Goal: Find specific page/section: Find specific page/section

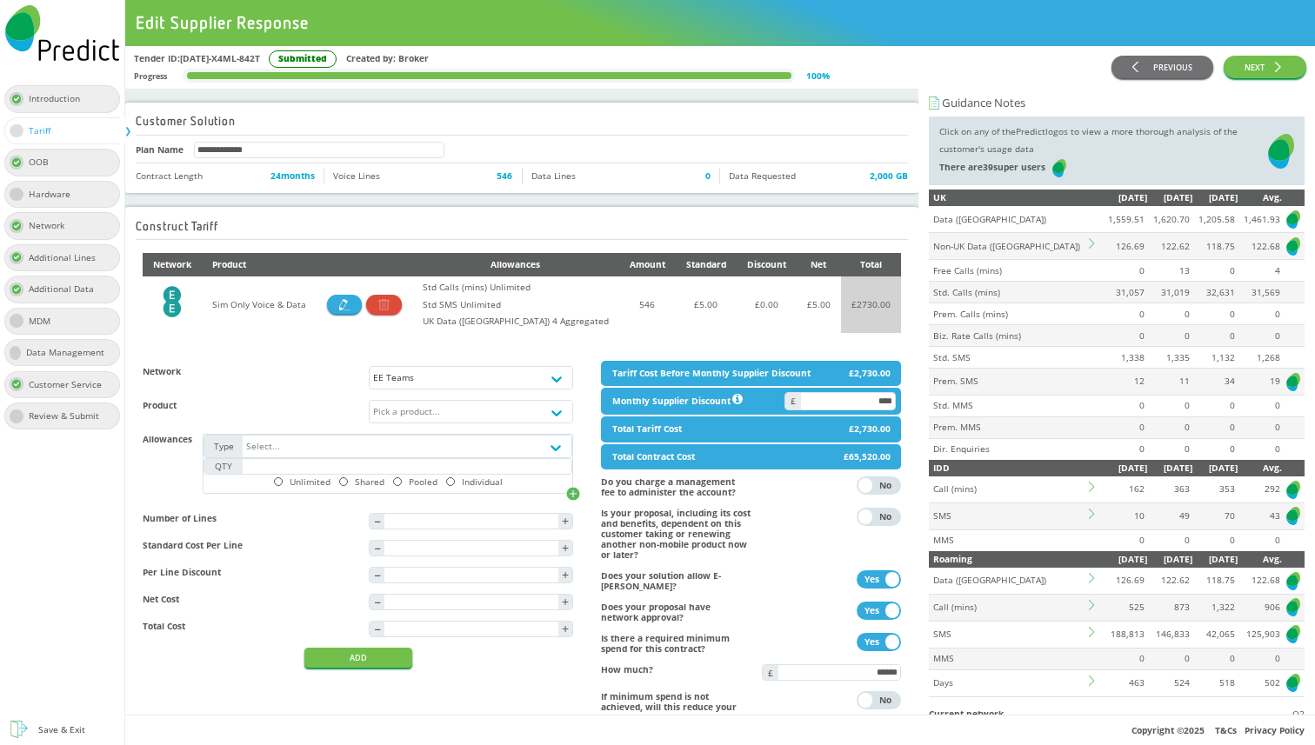
scroll to position [395, 0]
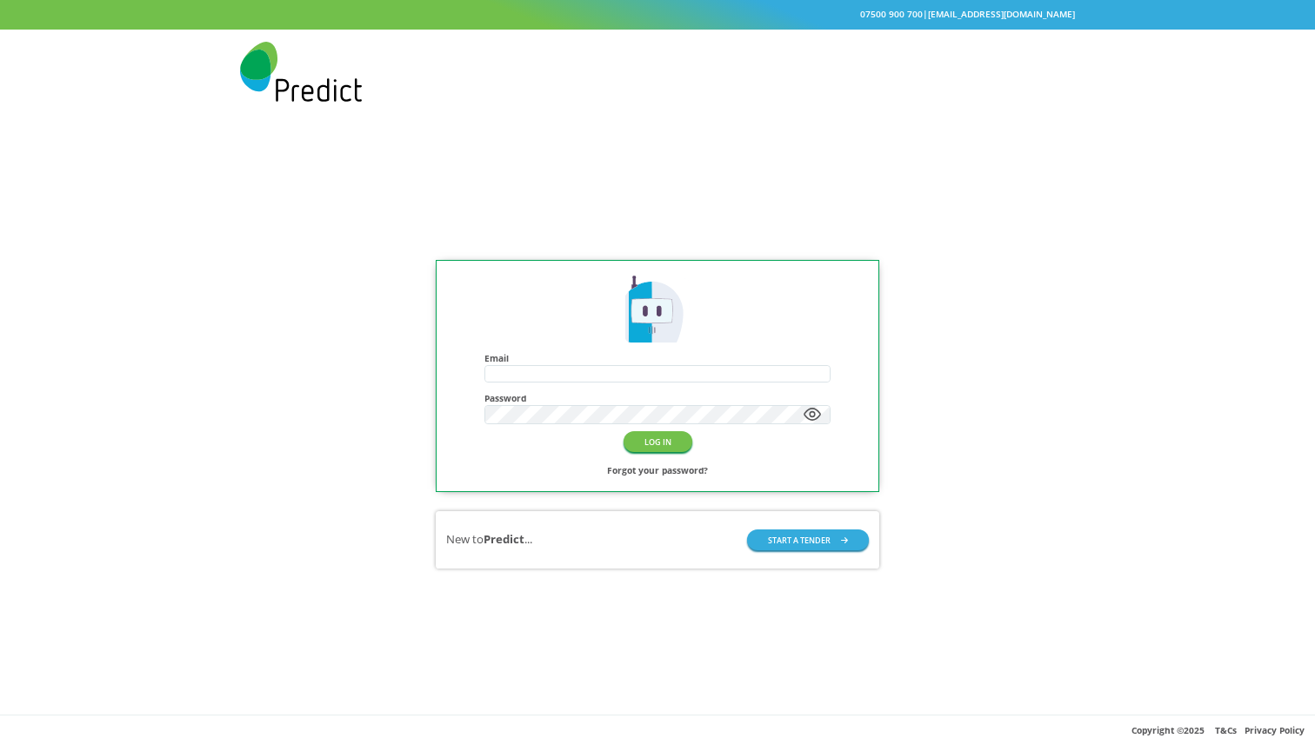
type input "**********"
click at [673, 444] on button "LOG IN" at bounding box center [657, 441] width 69 height 20
click at [662, 440] on button "LOG IN" at bounding box center [657, 441] width 69 height 20
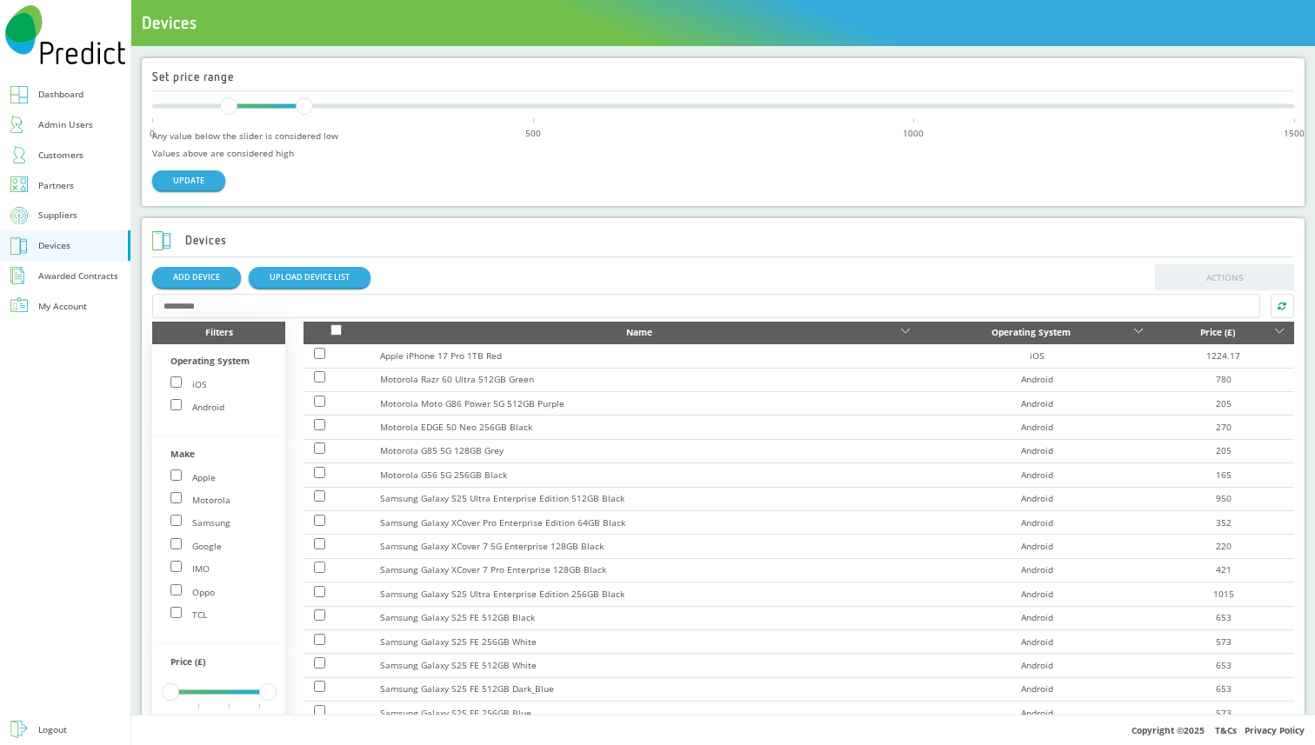
click at [901, 329] on icon at bounding box center [905, 333] width 9 height 9
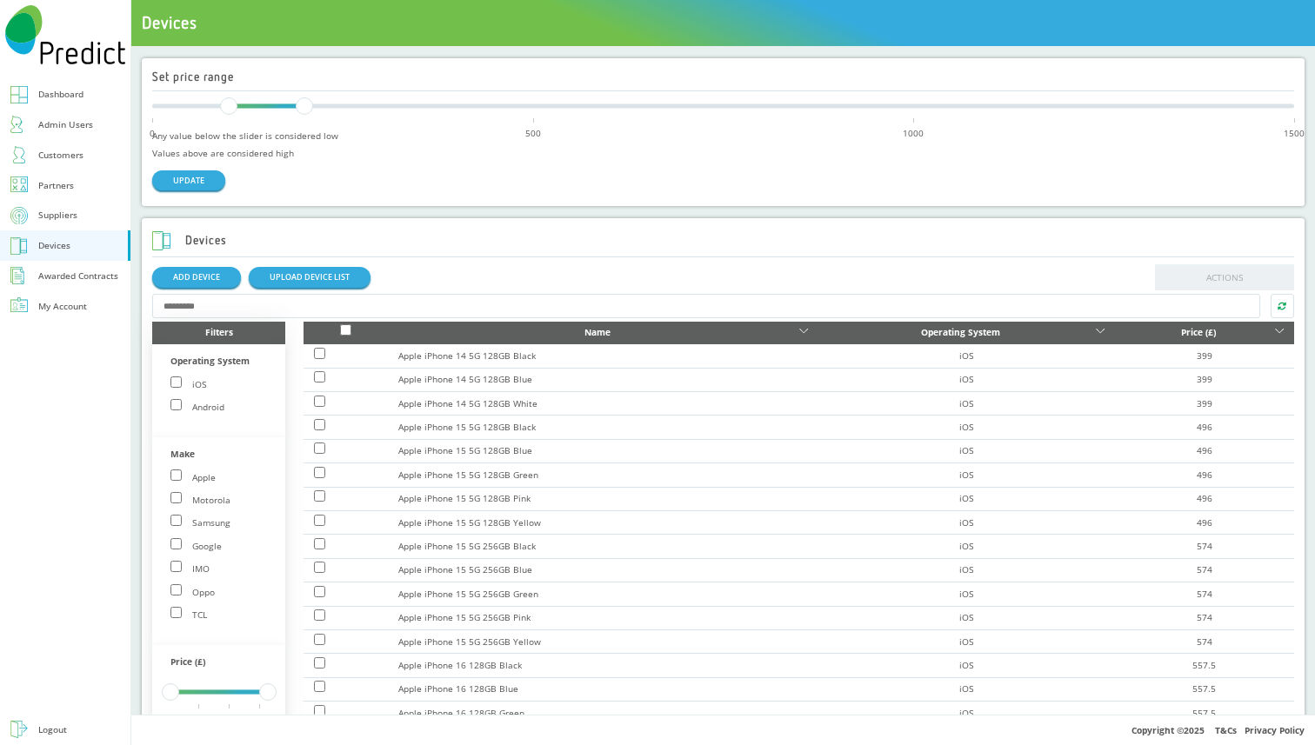
click at [1096, 332] on icon at bounding box center [1099, 331] width 9 height 4
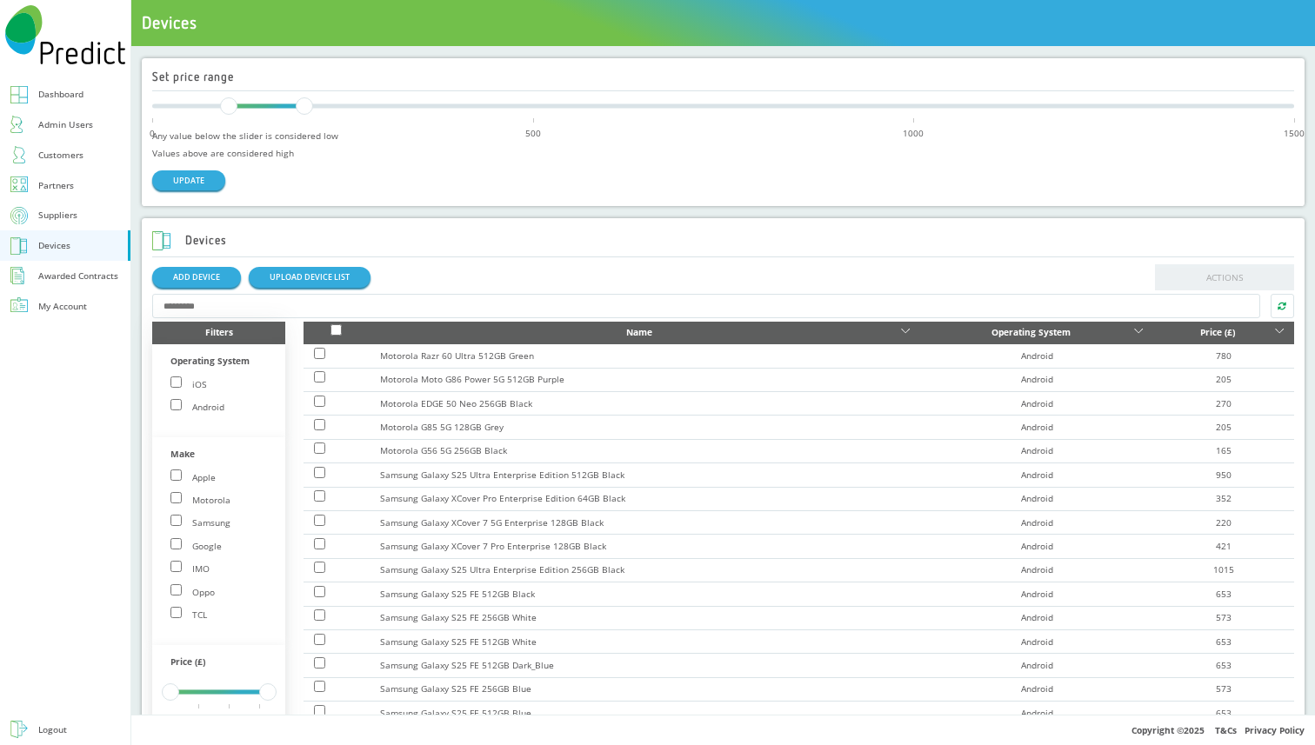
click at [901, 335] on icon at bounding box center [905, 333] width 9 height 9
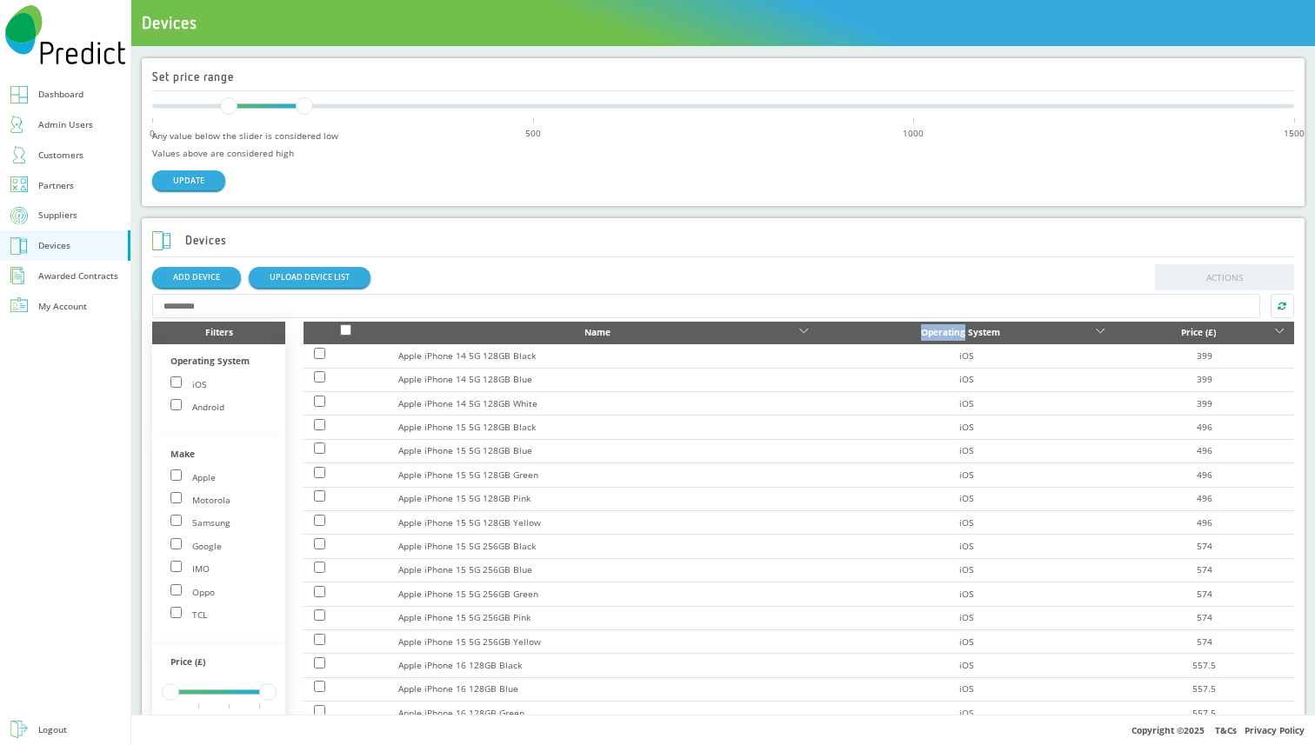
click at [896, 335] on div "Operating System" at bounding box center [960, 332] width 263 height 17
click at [808, 335] on icon at bounding box center [803, 333] width 9 height 9
click at [896, 335] on div "Operating System" at bounding box center [960, 332] width 263 height 17
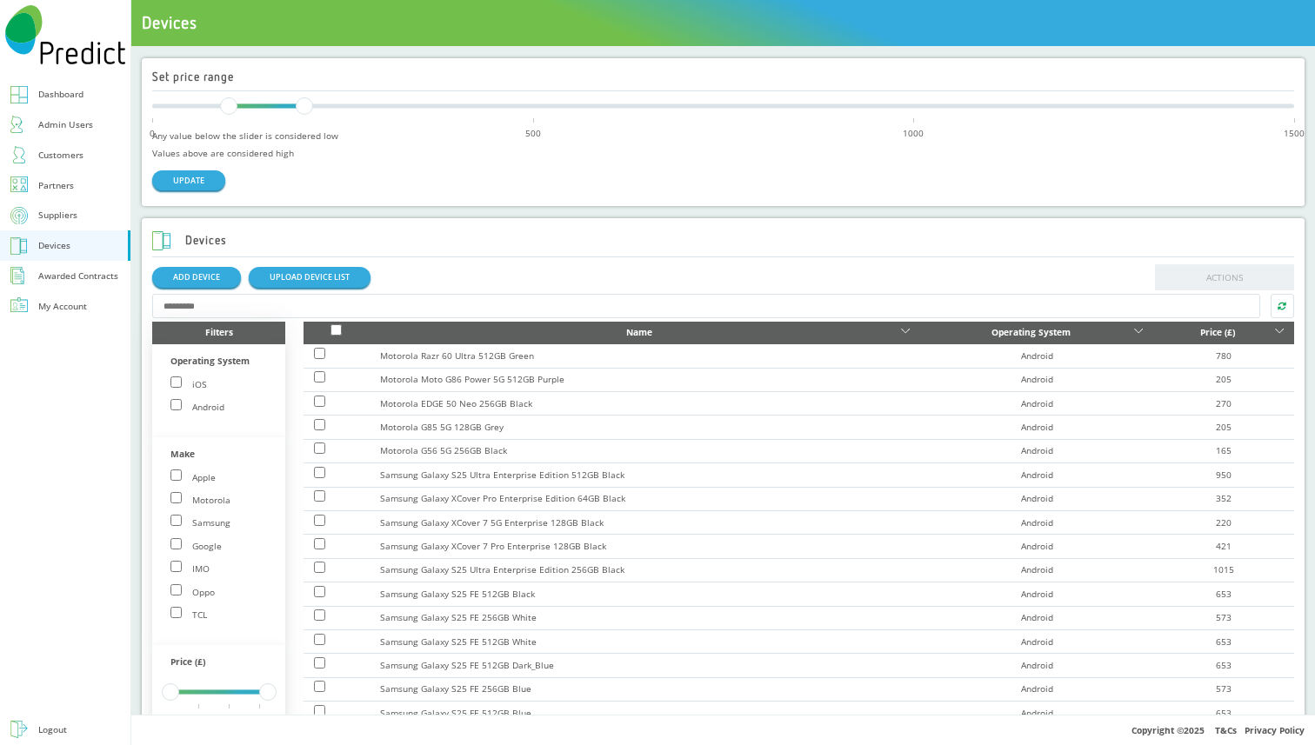
click at [901, 335] on icon at bounding box center [905, 333] width 9 height 9
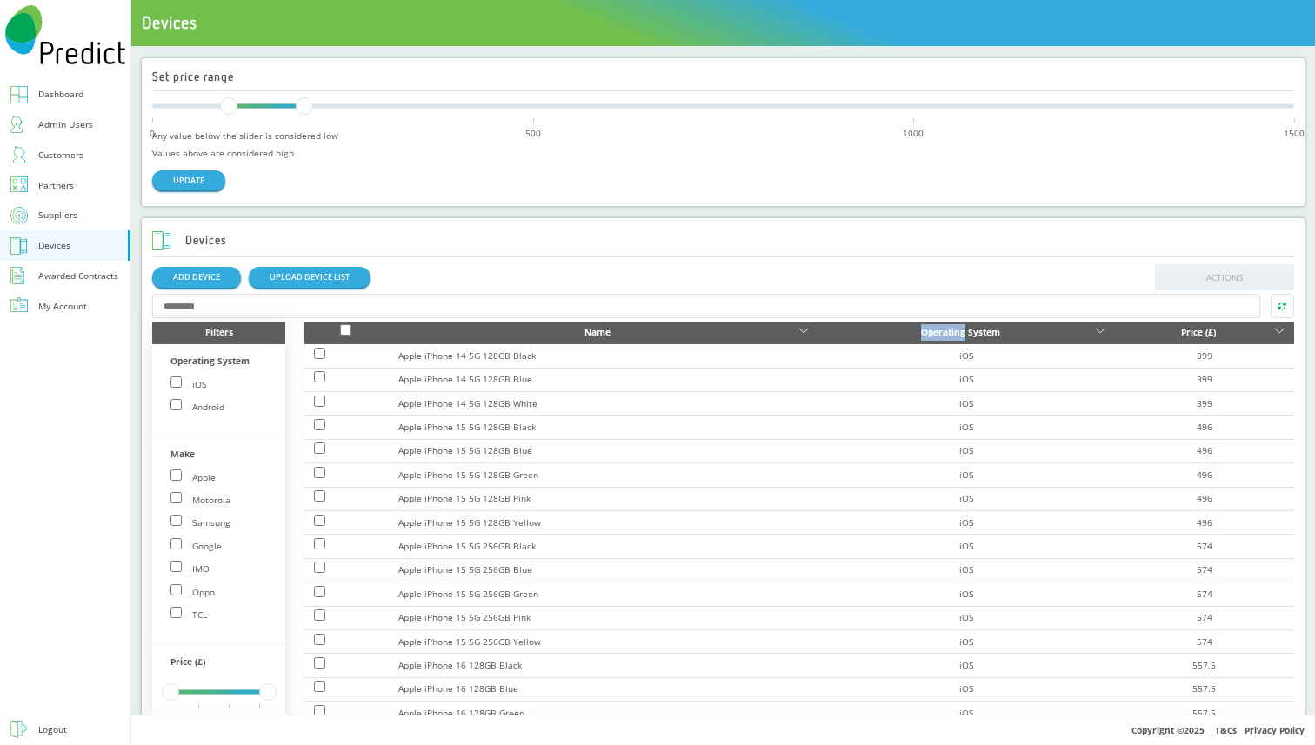
click at [896, 335] on div "Operating System" at bounding box center [960, 332] width 263 height 17
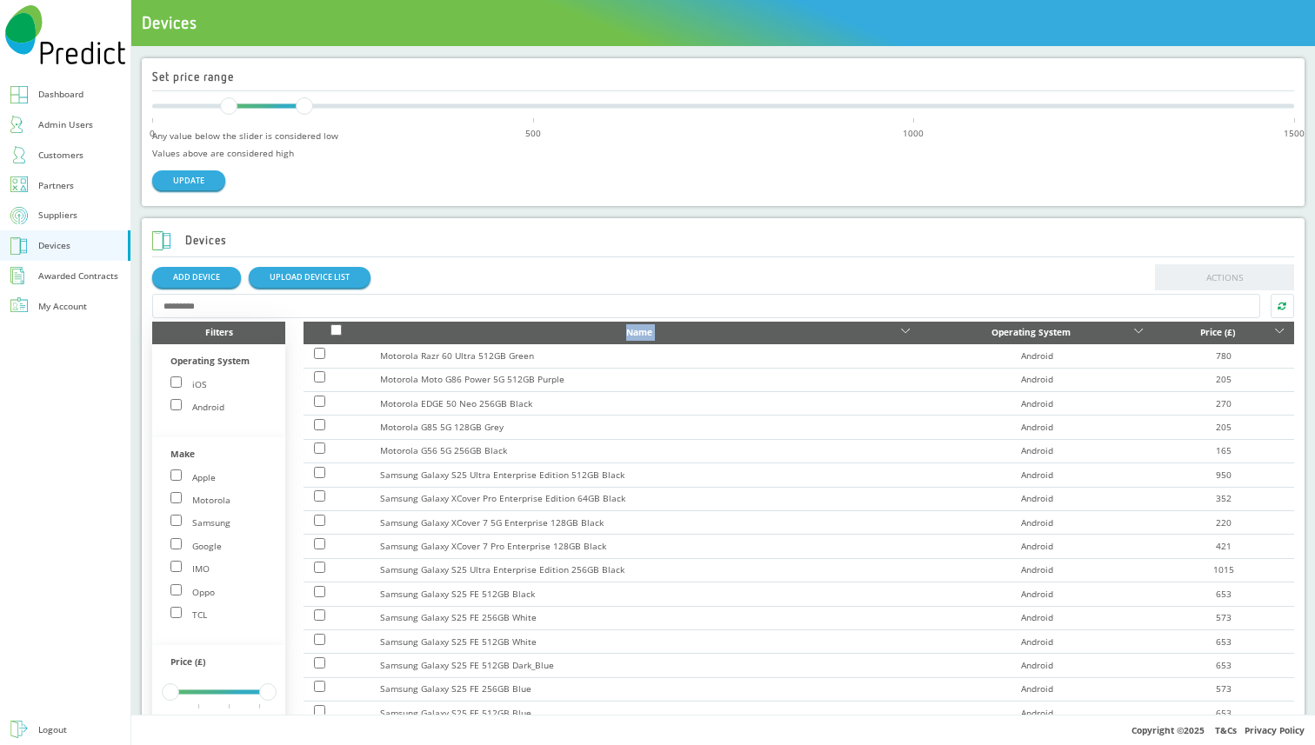
click at [901, 335] on icon at bounding box center [905, 333] width 9 height 9
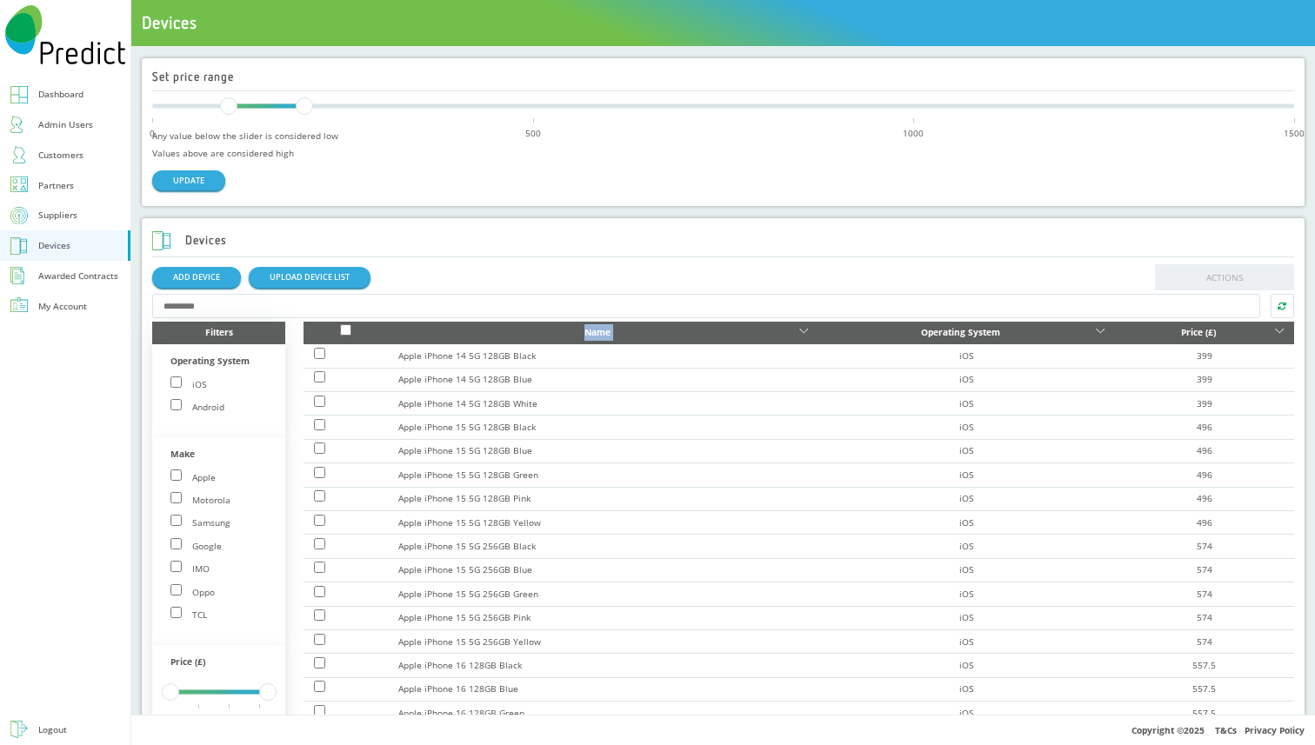
click at [69, 210] on div "Suppliers" at bounding box center [57, 215] width 39 height 17
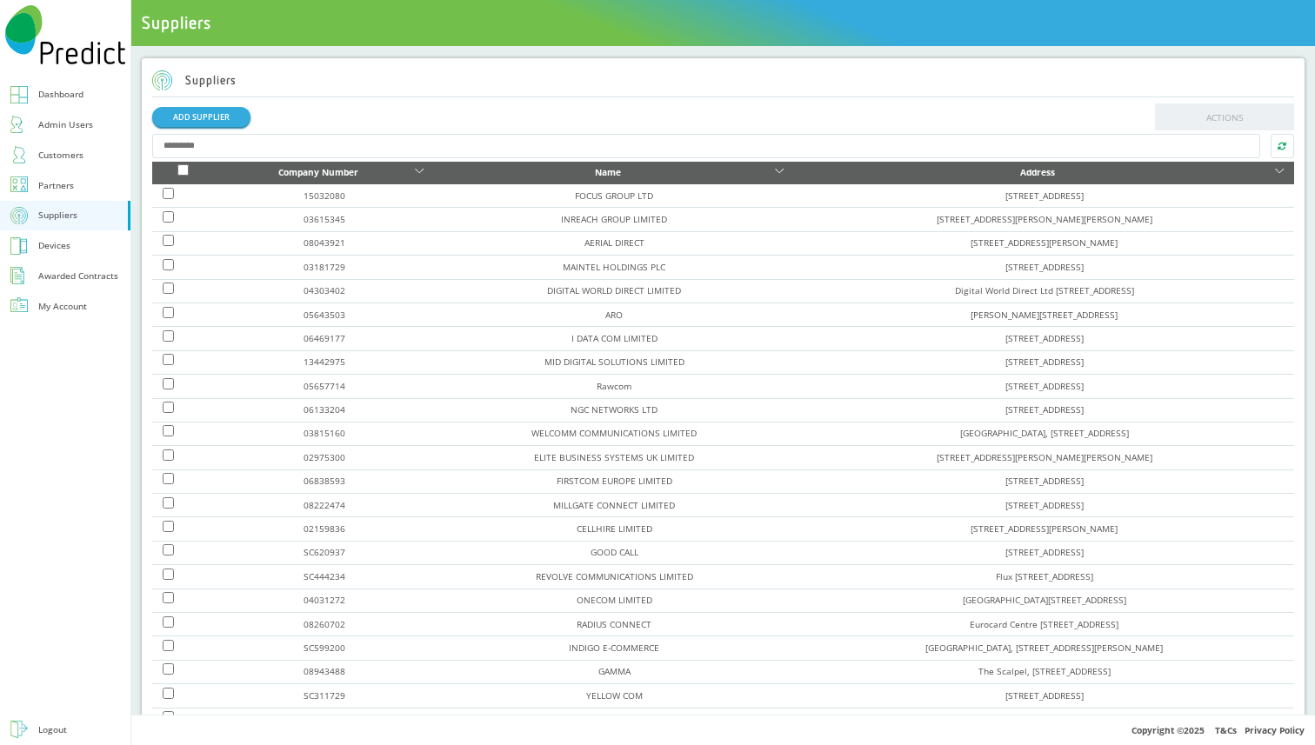
click at [804, 164] on div "Address" at bounding box center [1037, 172] width 467 height 17
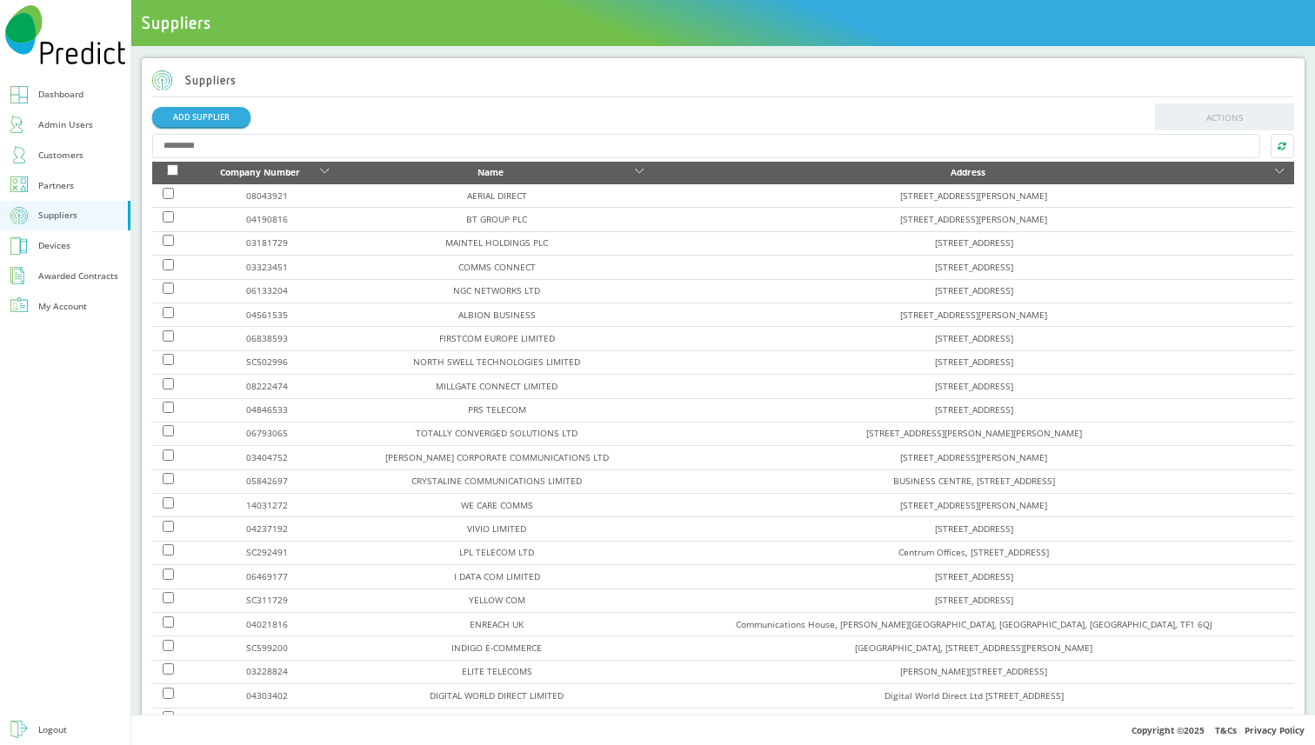
click at [328, 172] on th "Company Number" at bounding box center [267, 173] width 146 height 23
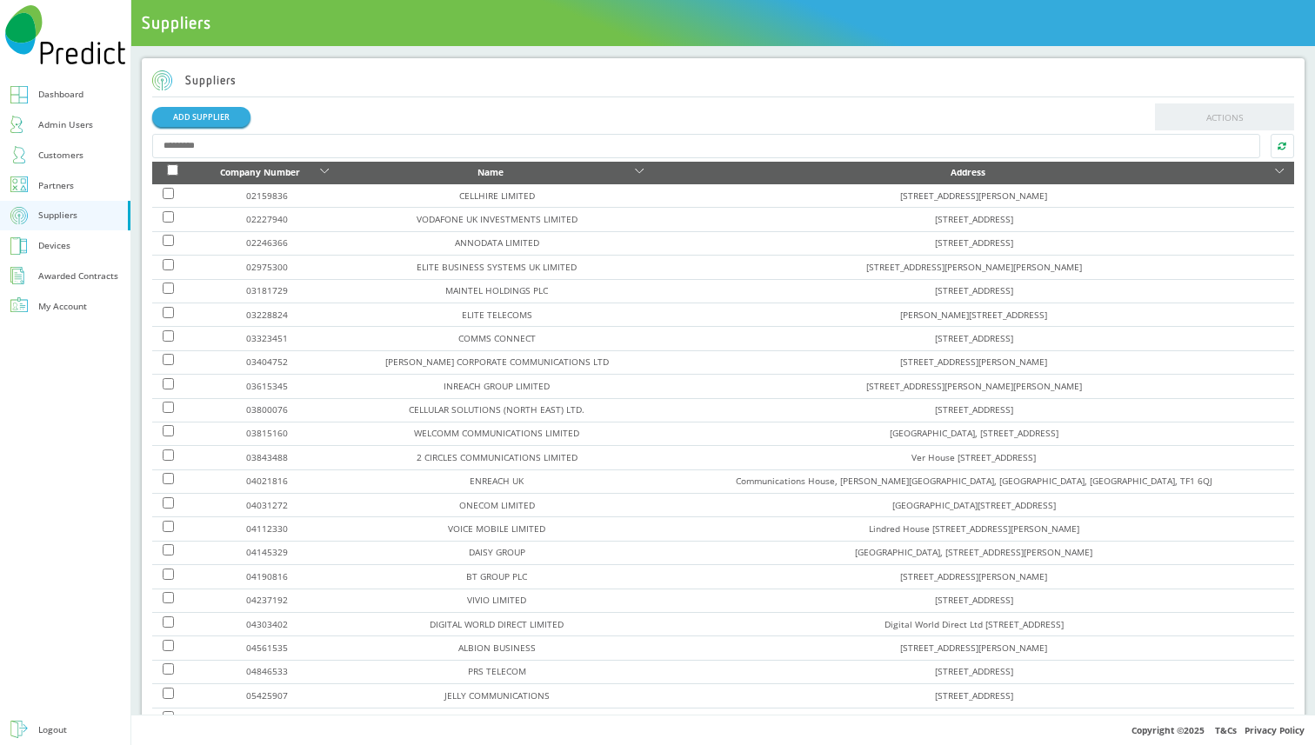
click at [328, 172] on th "Company Number" at bounding box center [267, 173] width 146 height 23
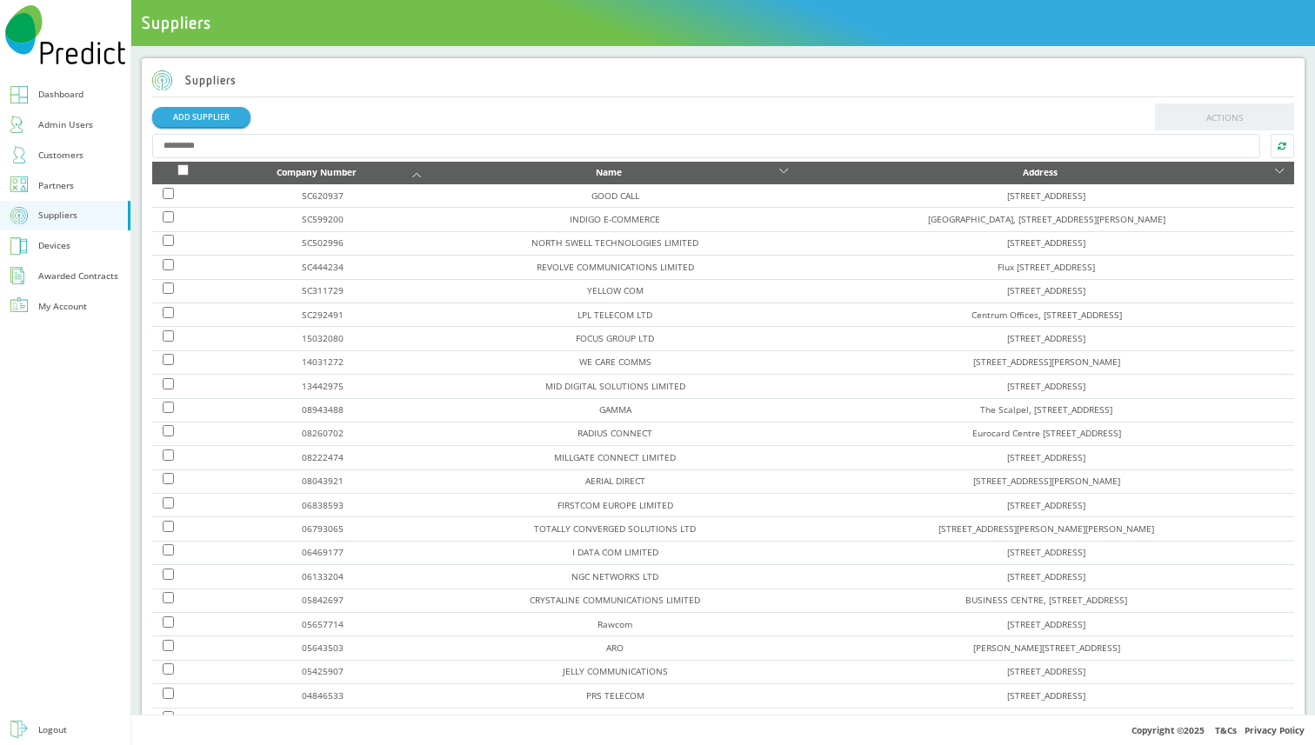
click at [412, 173] on icon at bounding box center [416, 175] width 9 height 4
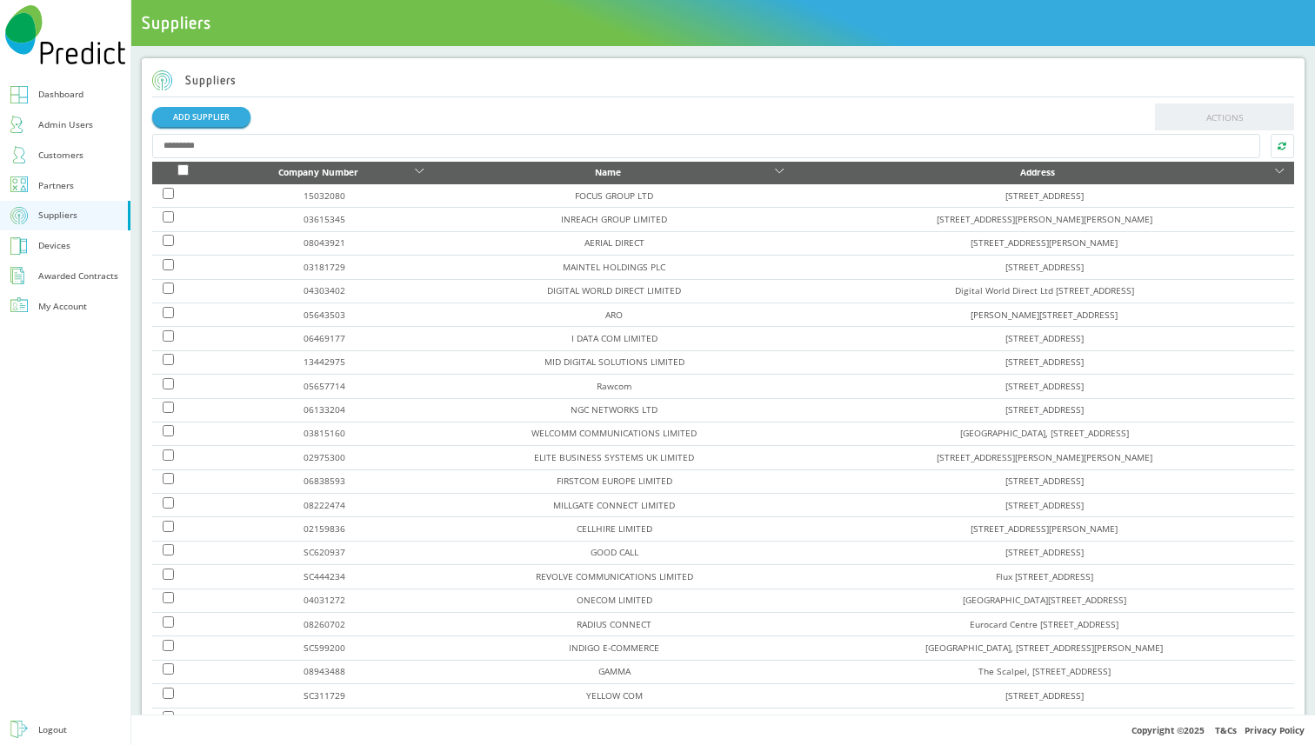
click at [415, 172] on icon at bounding box center [419, 173] width 9 height 9
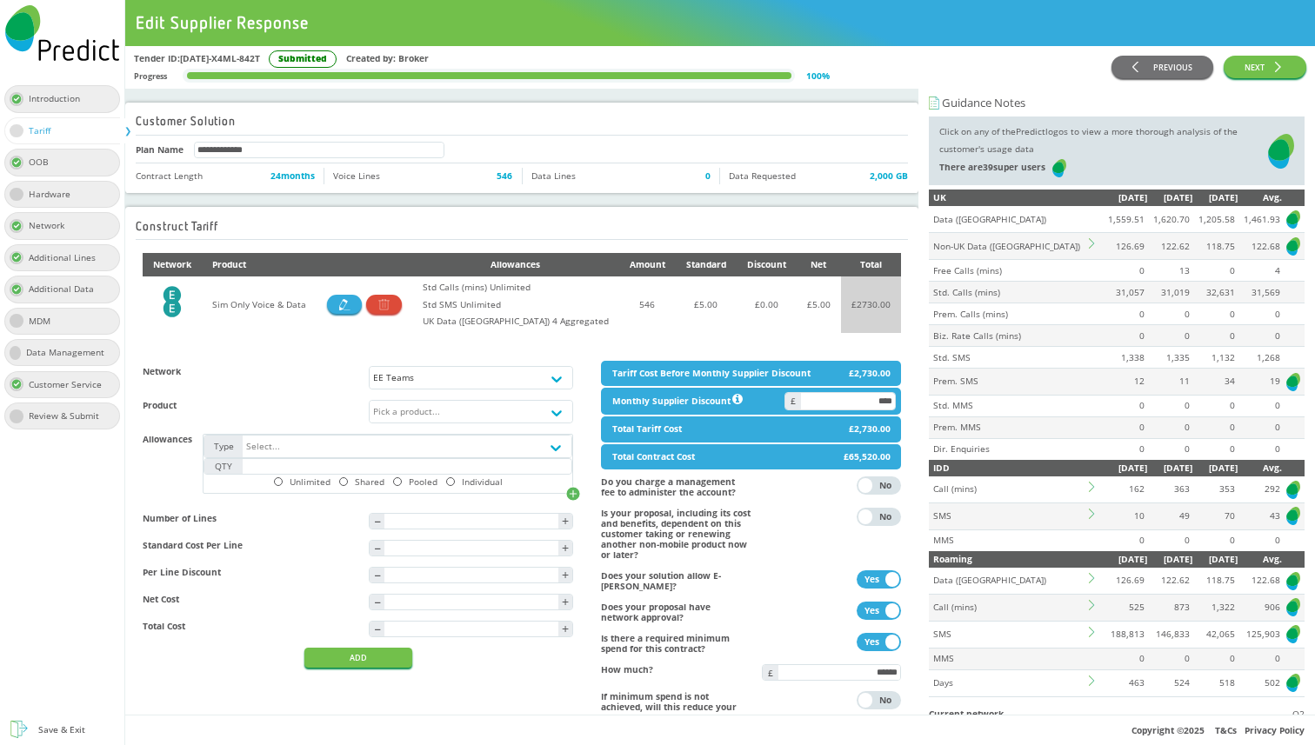
click at [1090, 487] on icon at bounding box center [1094, 487] width 10 height 10
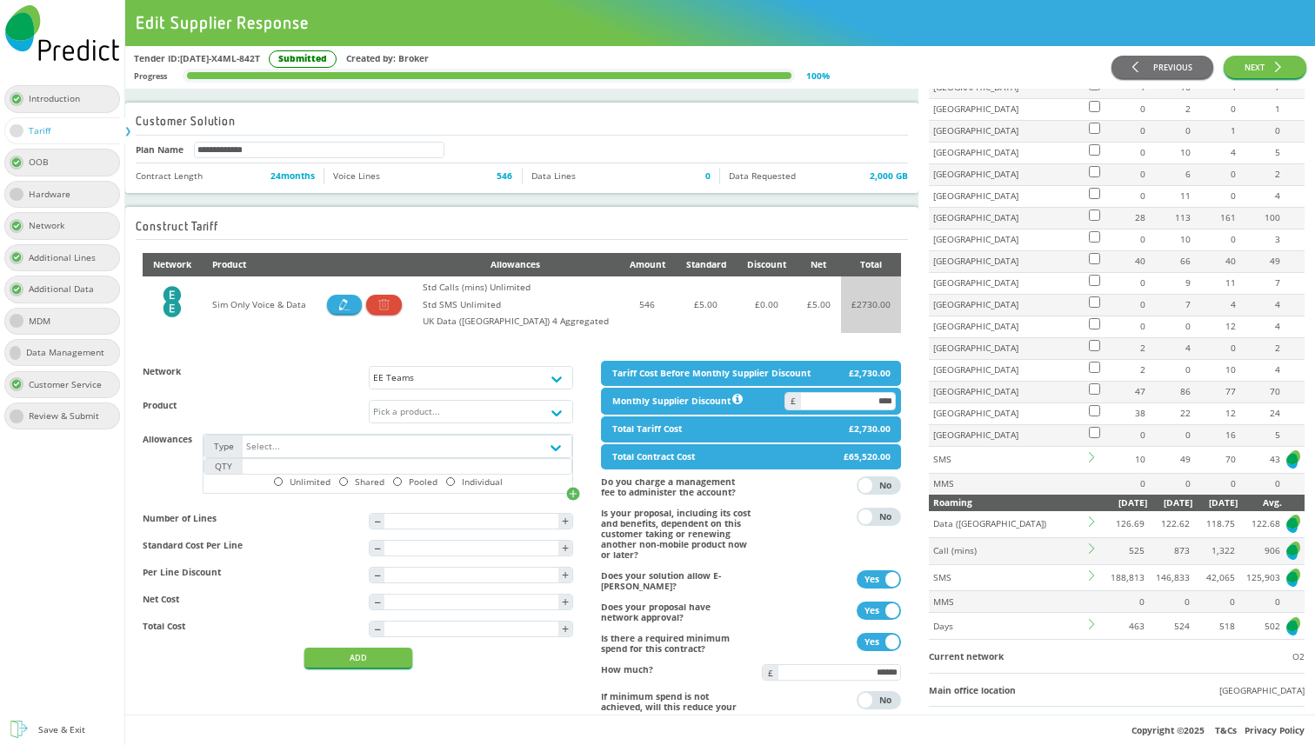
scroll to position [477, 0]
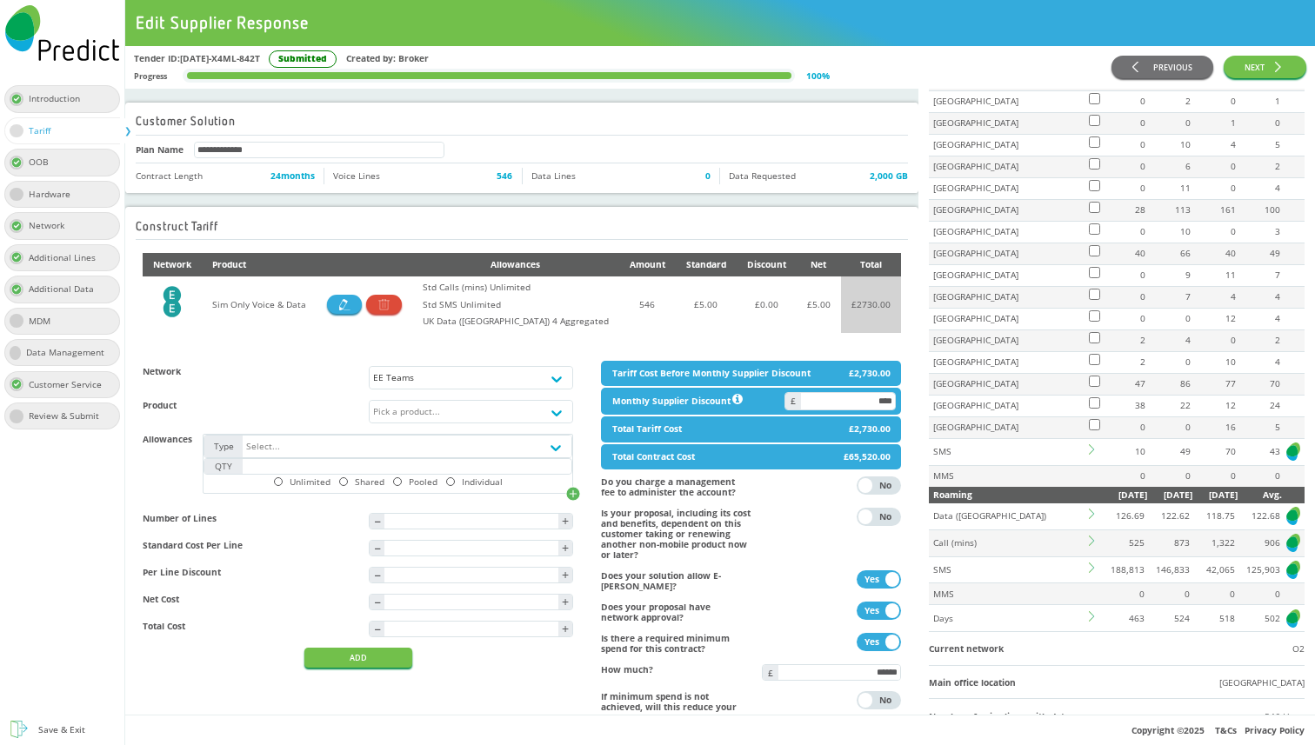
click at [1092, 507] on td at bounding box center [1094, 516] width 16 height 26
click at [1091, 516] on icon at bounding box center [1094, 514] width 10 height 10
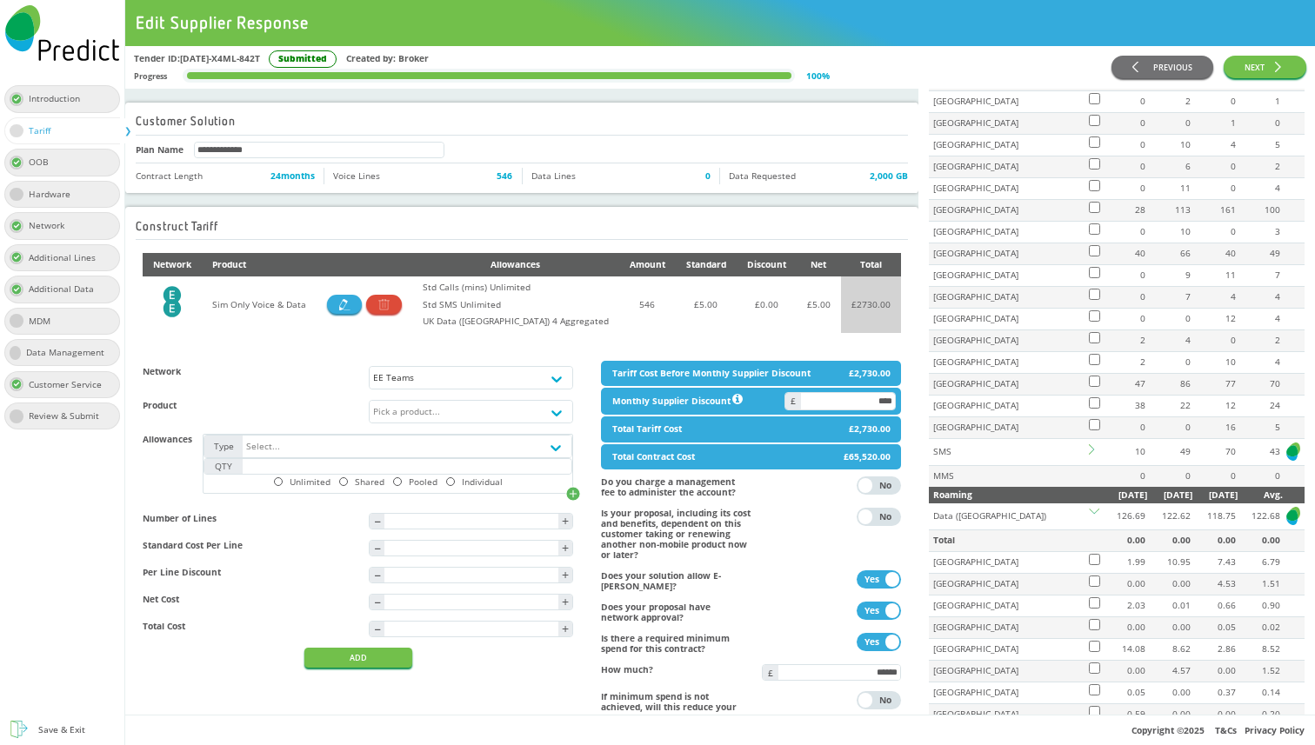
click at [1091, 516] on icon at bounding box center [1094, 514] width 10 height 10
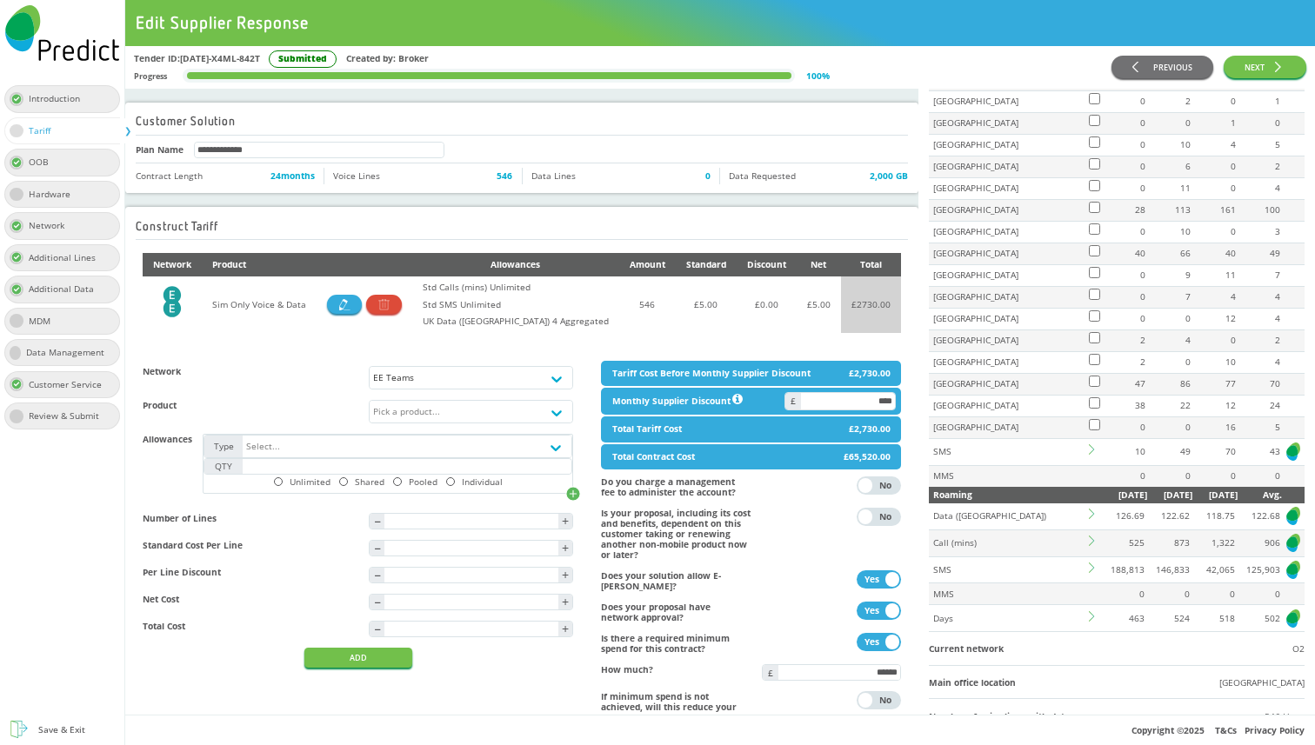
click at [1092, 546] on icon at bounding box center [1094, 541] width 10 height 10
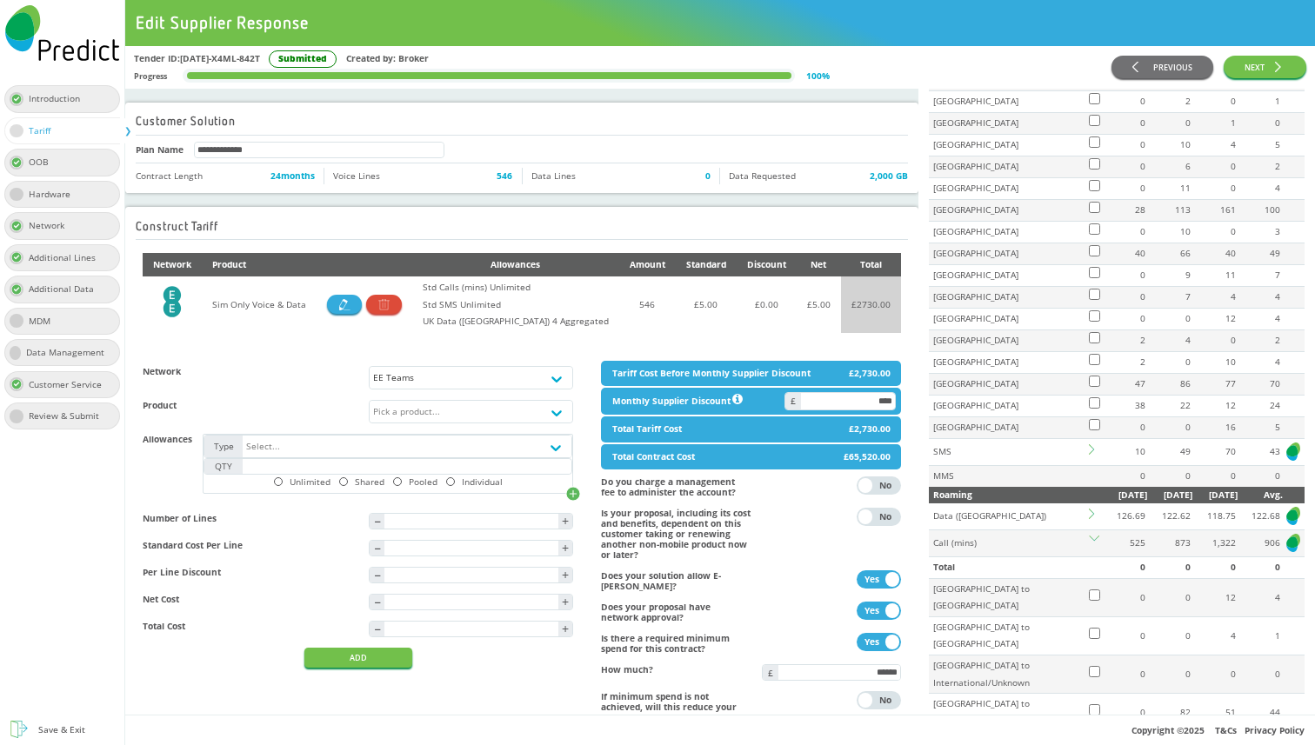
click at [1092, 546] on icon at bounding box center [1094, 541] width 10 height 10
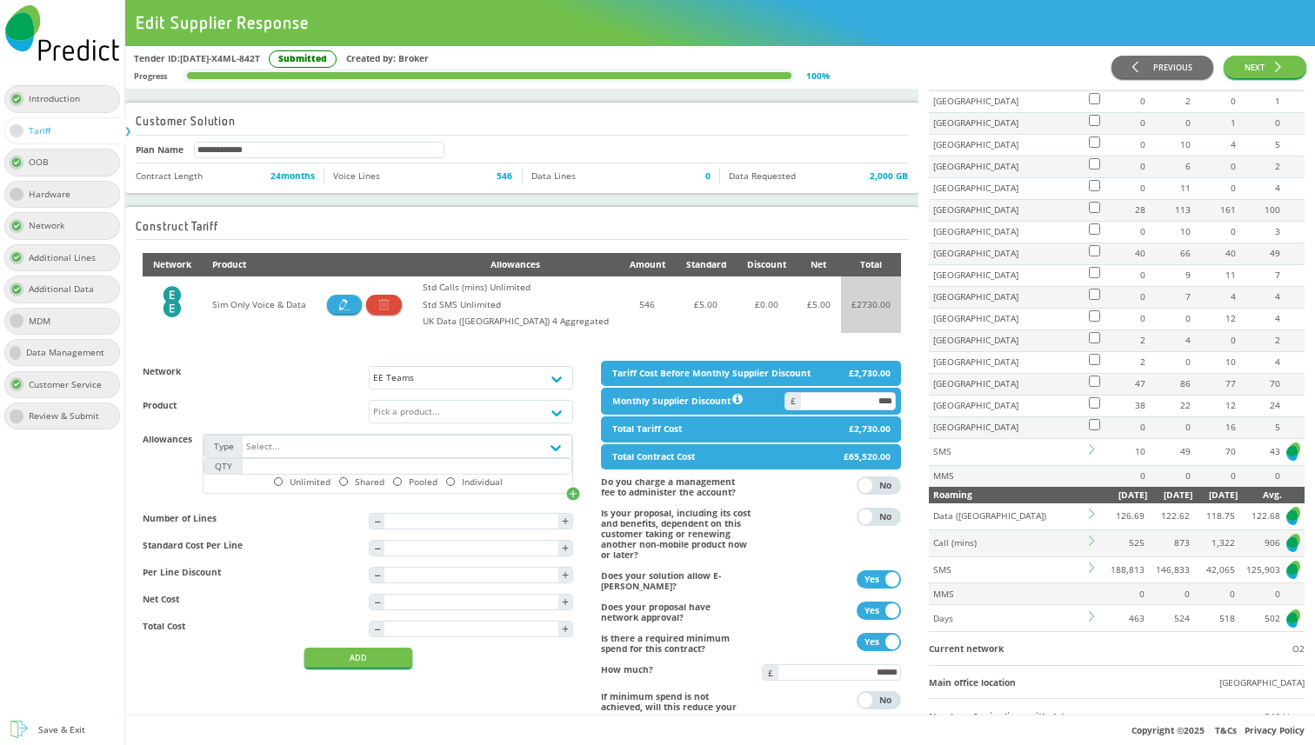
click at [1092, 546] on icon at bounding box center [1094, 541] width 10 height 10
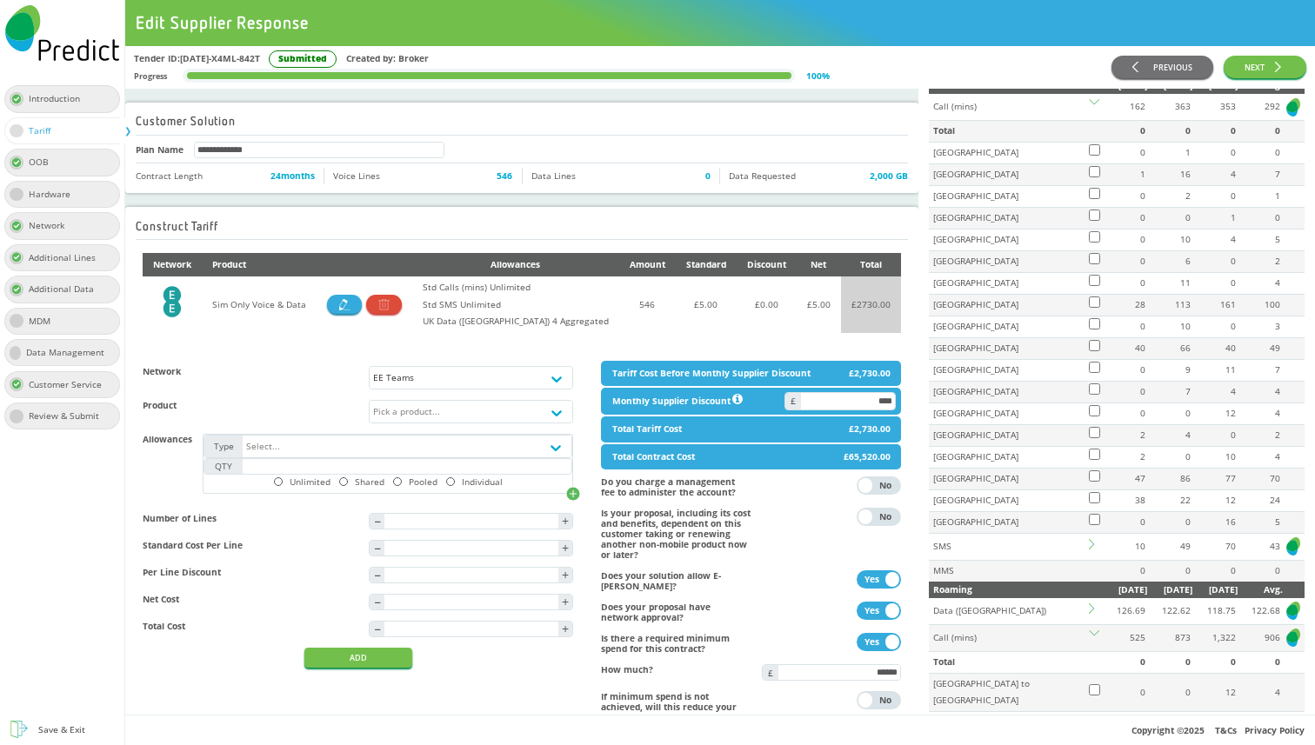
scroll to position [420, 0]
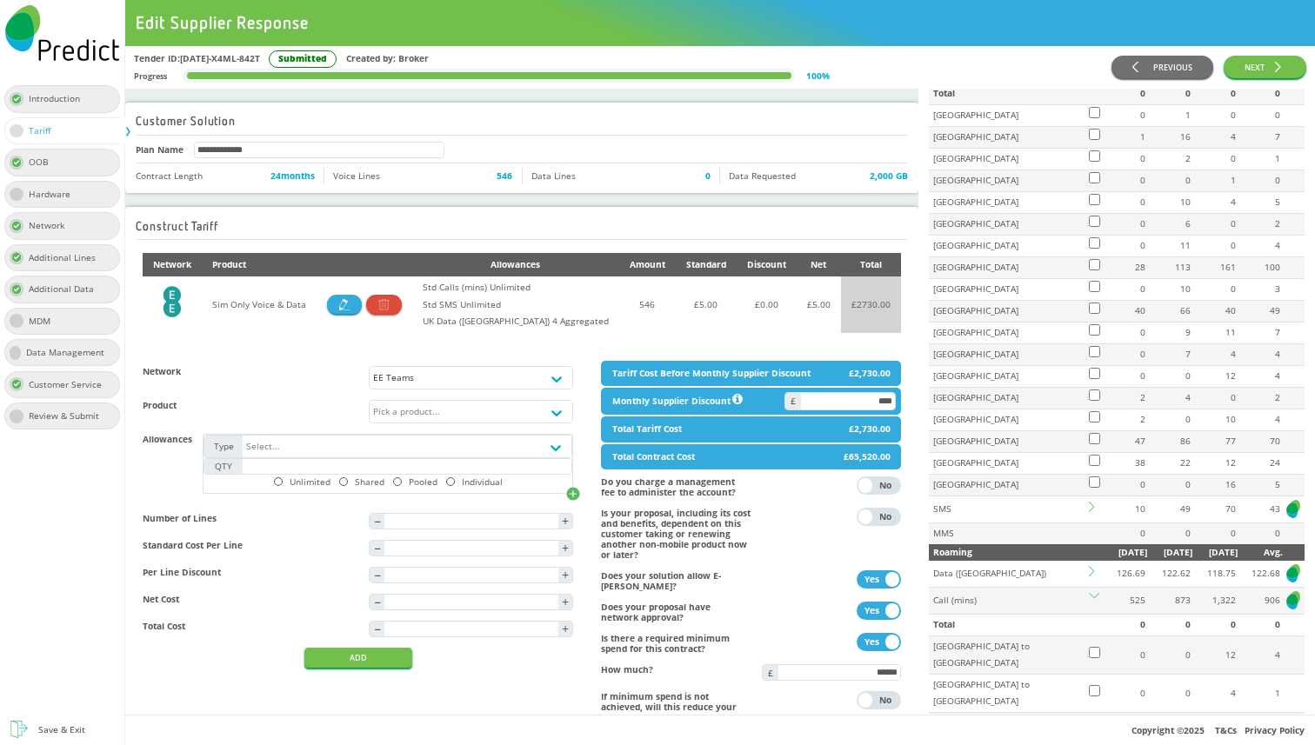
click at [1095, 591] on td at bounding box center [1094, 600] width 16 height 27
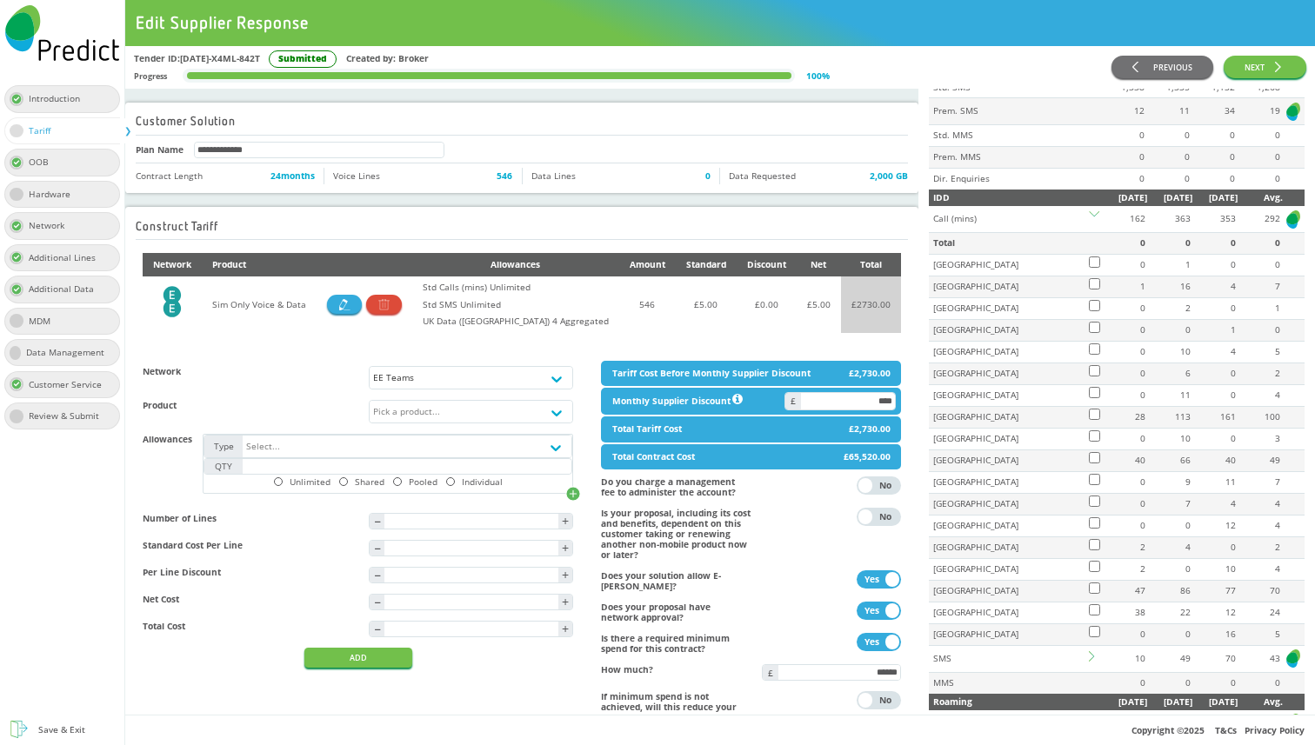
scroll to position [220, 0]
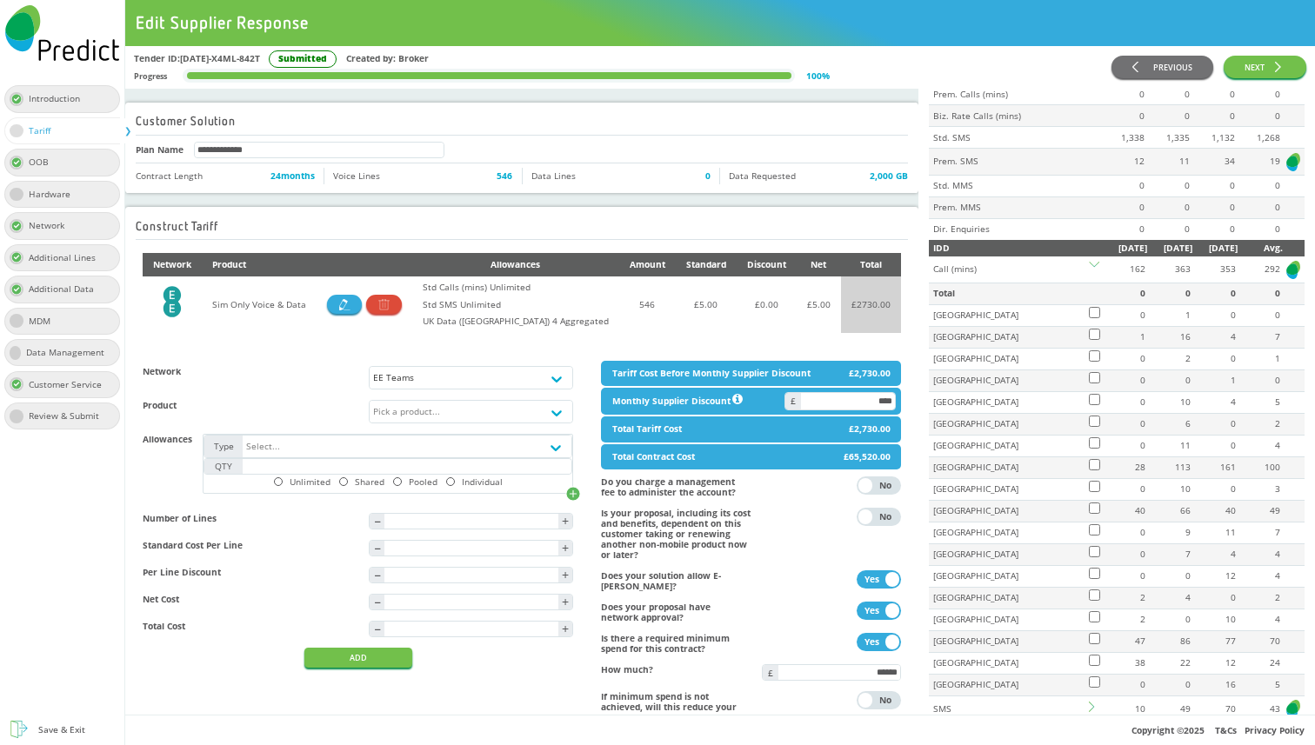
click at [1089, 268] on icon at bounding box center [1094, 267] width 10 height 10
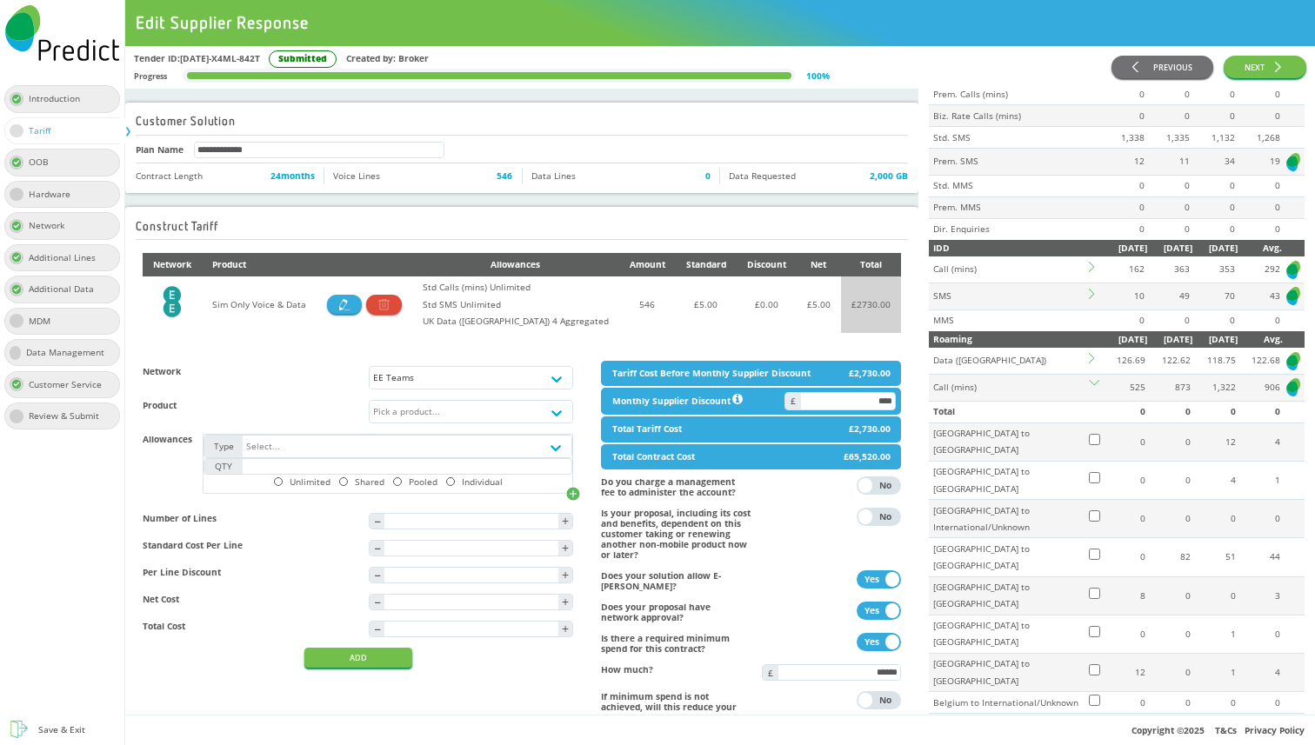
click at [1094, 299] on icon at bounding box center [1094, 294] width 10 height 10
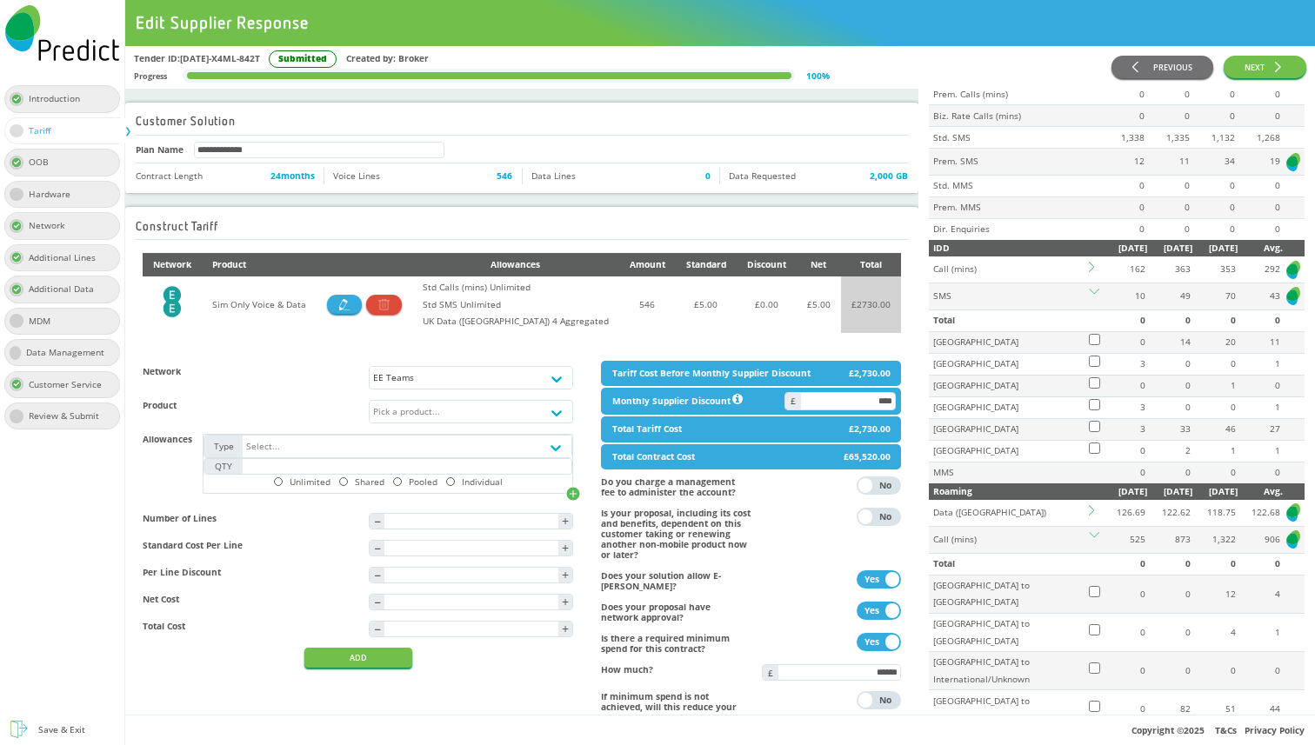
click at [1094, 299] on icon at bounding box center [1094, 294] width 10 height 10
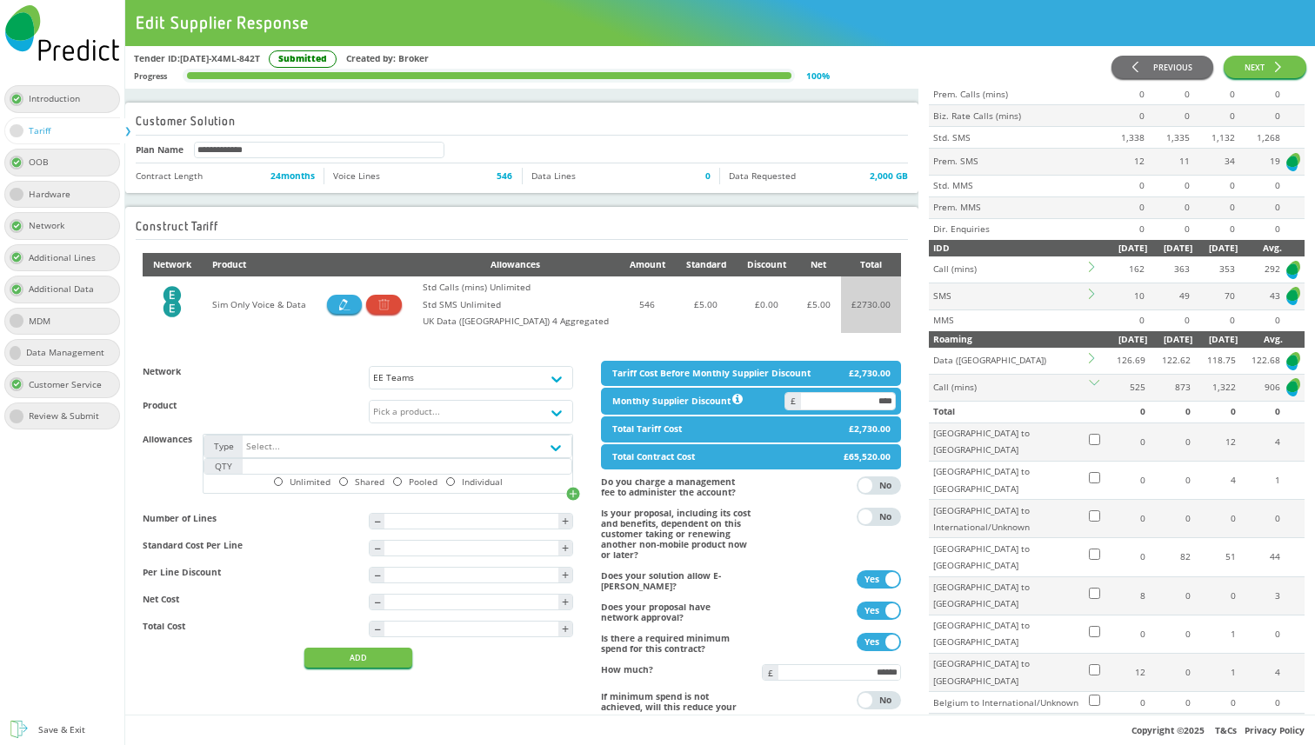
click at [1094, 315] on td at bounding box center [1094, 320] width 16 height 21
click at [1099, 319] on td at bounding box center [1094, 320] width 16 height 21
click at [1093, 318] on td at bounding box center [1094, 320] width 16 height 21
click at [1093, 297] on icon at bounding box center [1094, 294] width 10 height 10
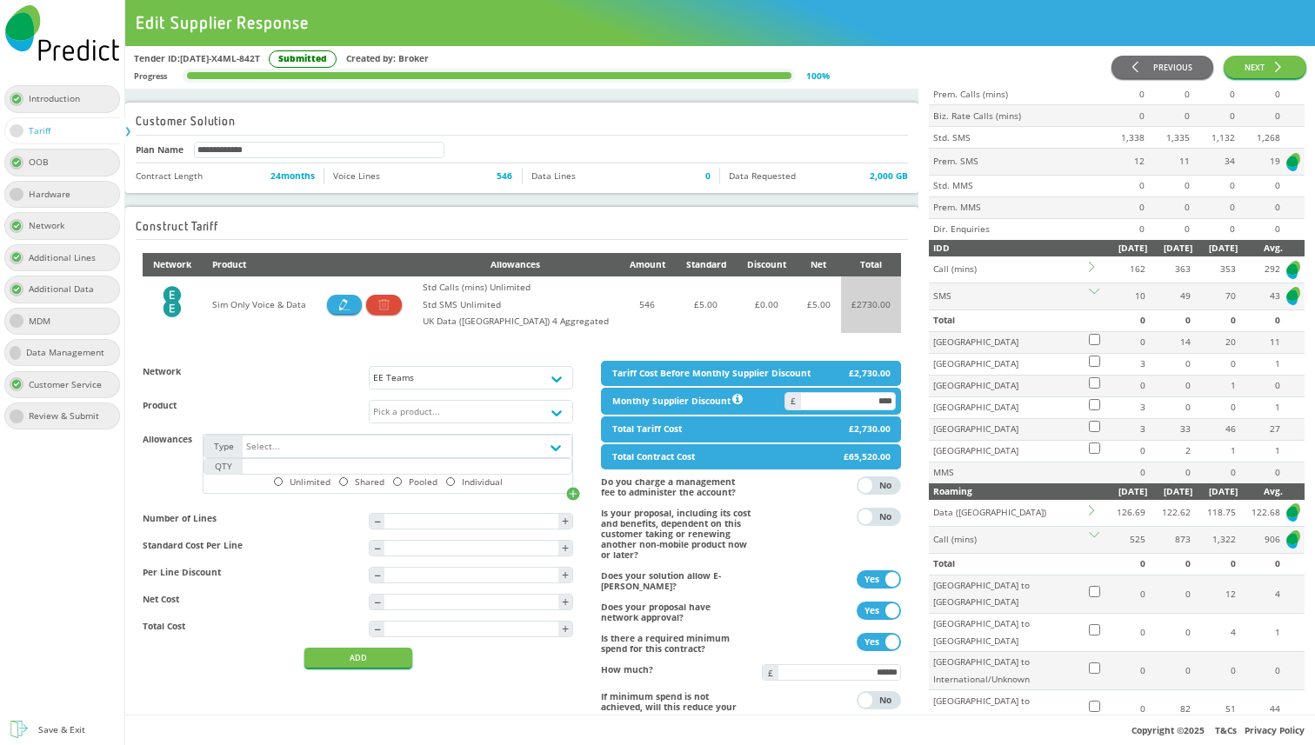
click at [1093, 297] on icon at bounding box center [1094, 294] width 10 height 10
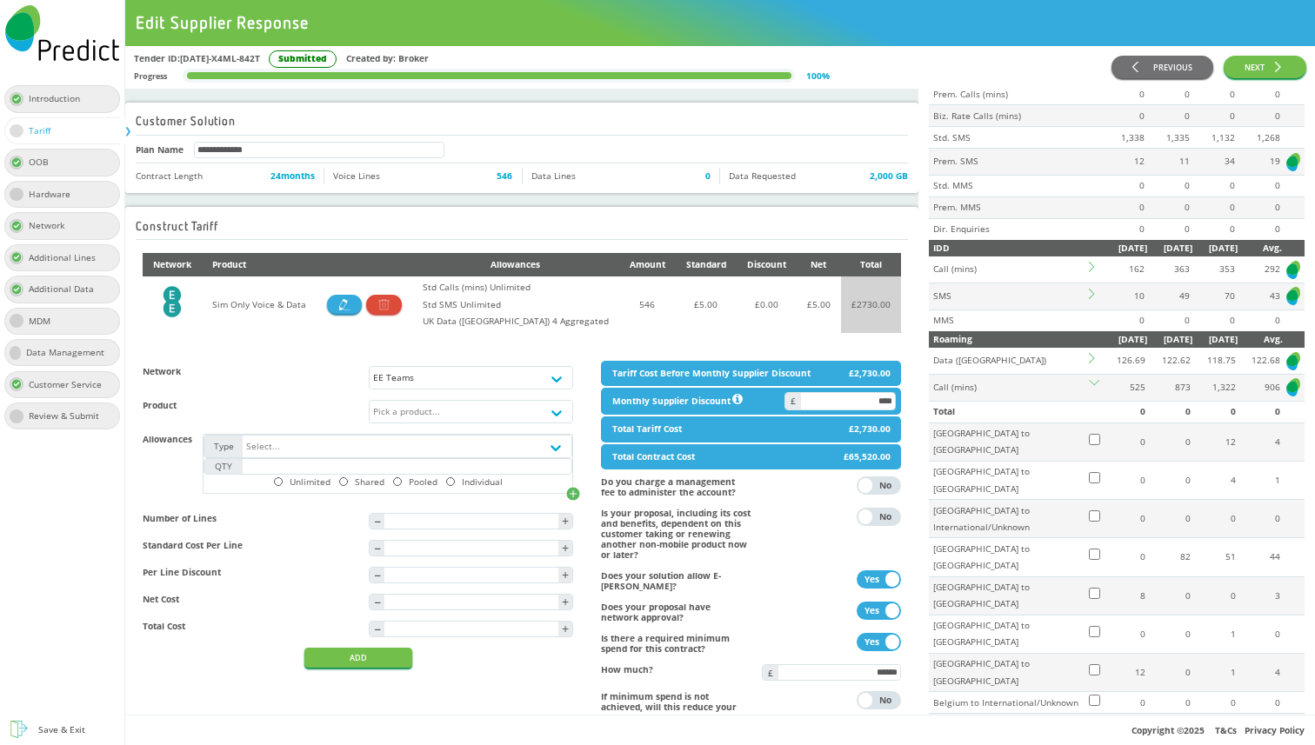
click at [1092, 376] on td at bounding box center [1094, 387] width 16 height 27
click at [1095, 380] on icon at bounding box center [1094, 385] width 10 height 10
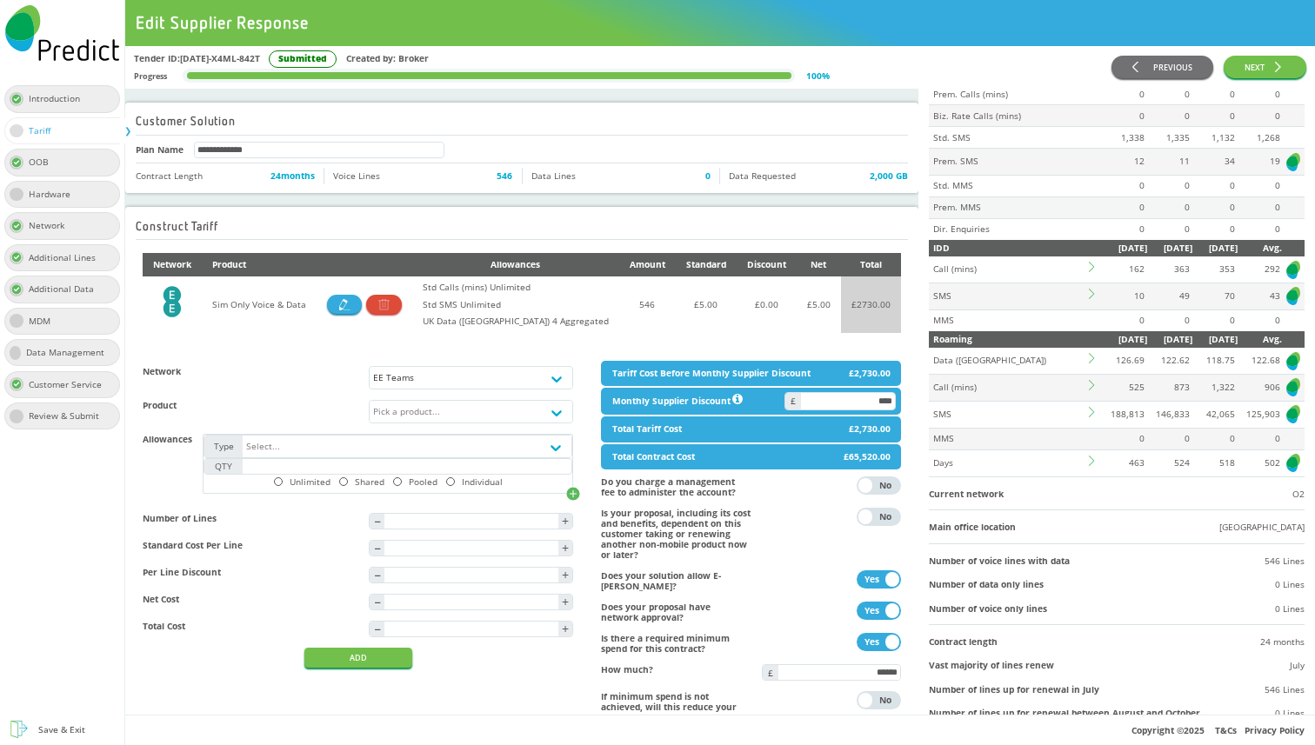
click at [1091, 410] on icon at bounding box center [1091, 412] width 5 height 10
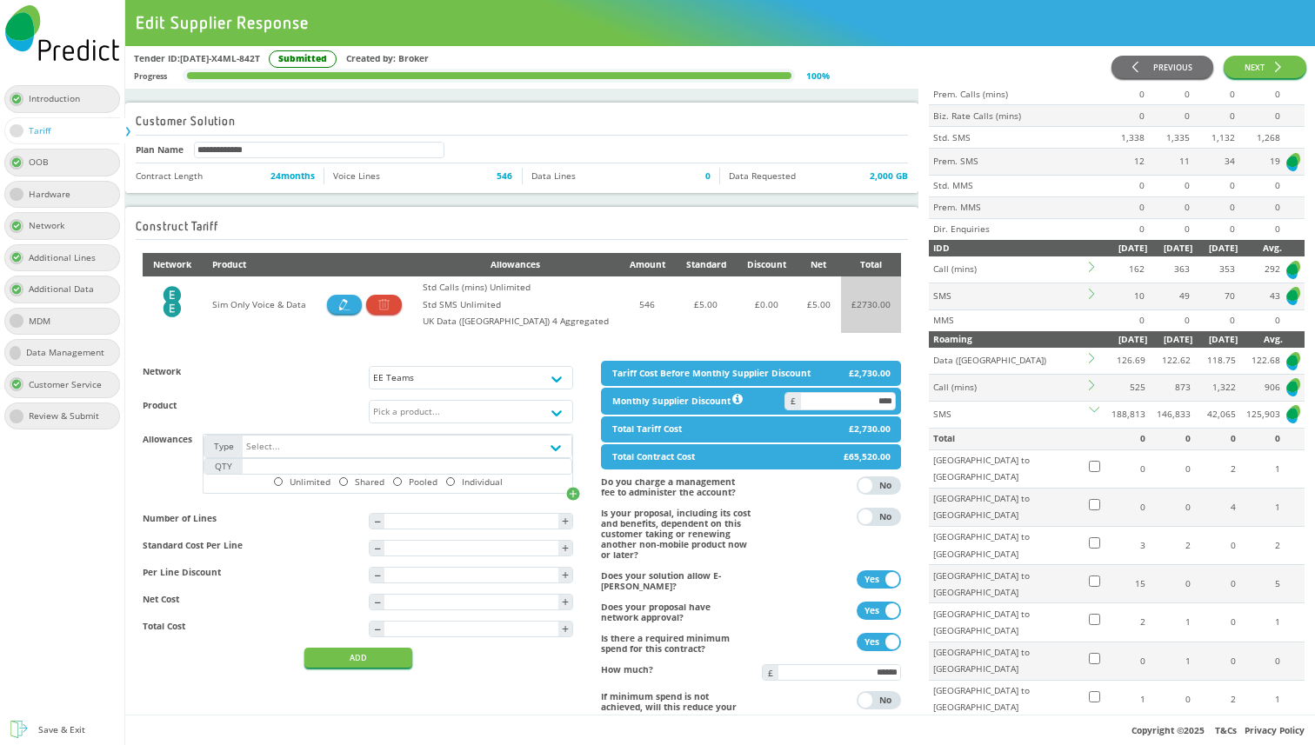
click at [1091, 410] on icon at bounding box center [1094, 409] width 10 height 5
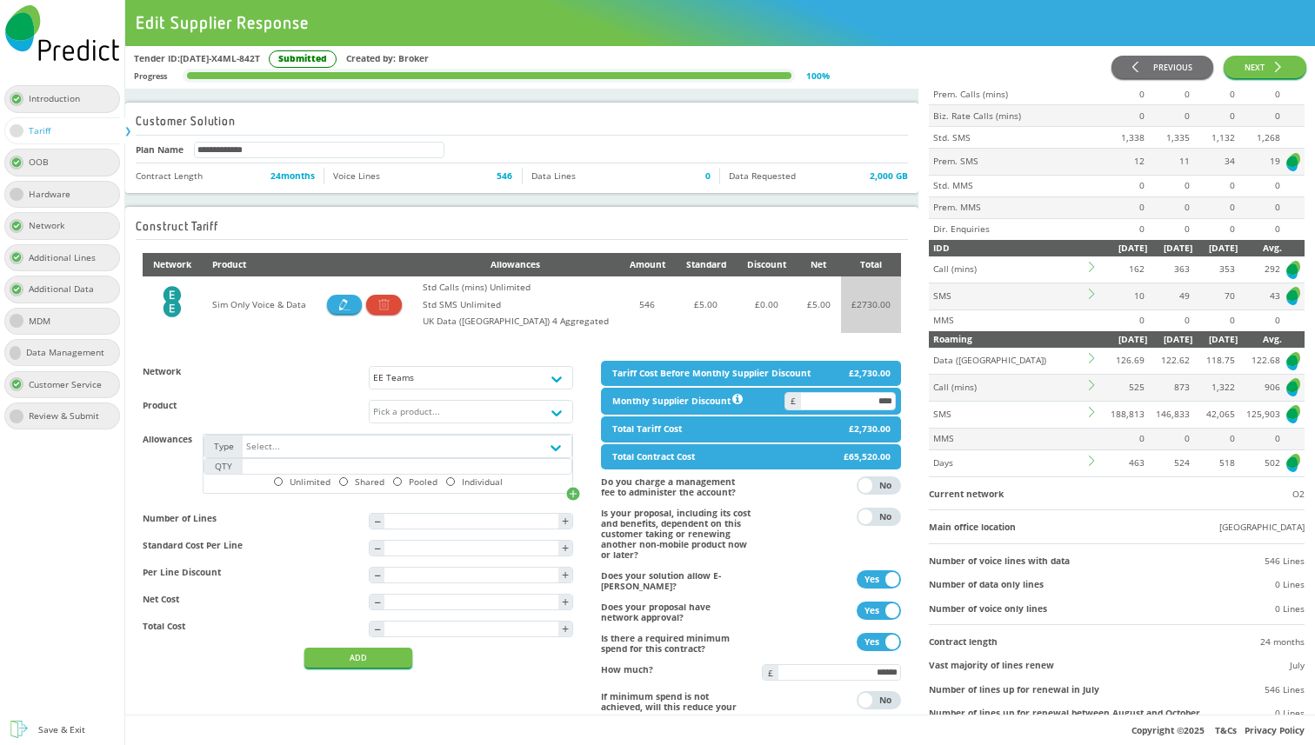
click at [1090, 440] on td at bounding box center [1094, 439] width 16 height 22
click at [1090, 456] on icon at bounding box center [1094, 461] width 10 height 10
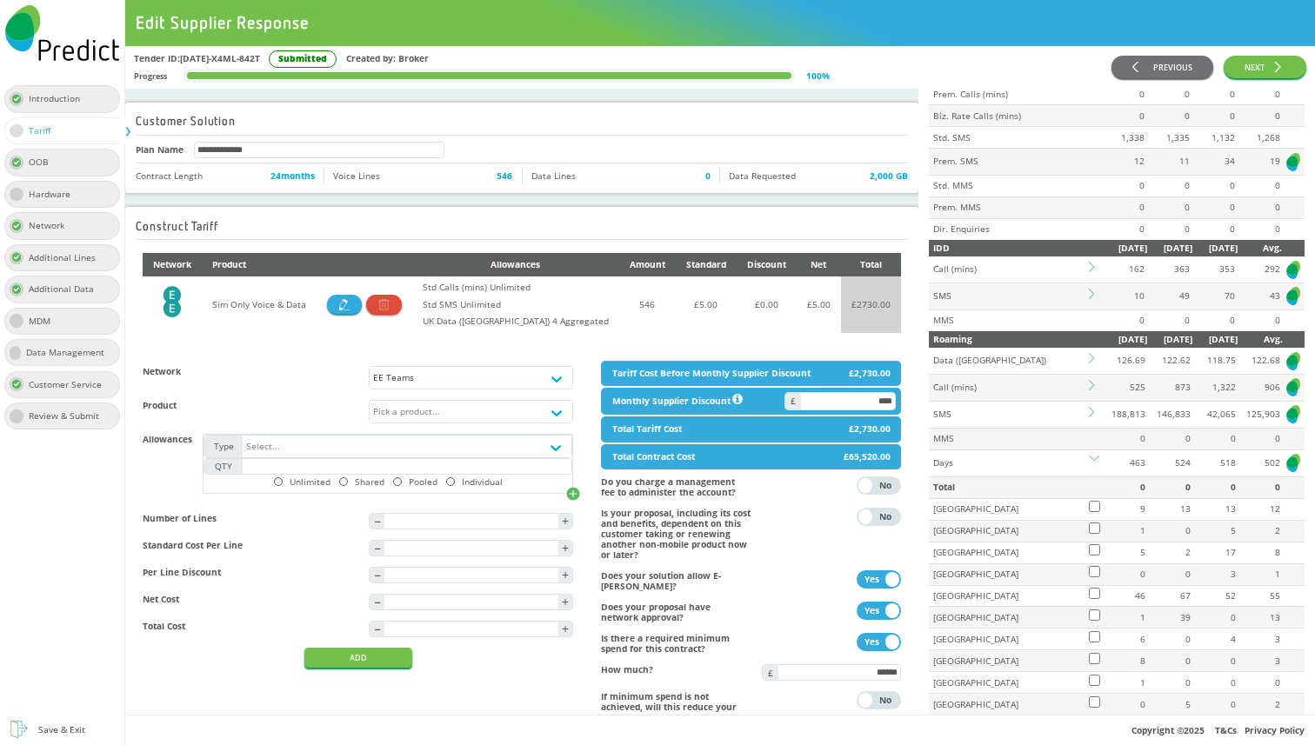
click at [1090, 456] on icon at bounding box center [1094, 461] width 10 height 10
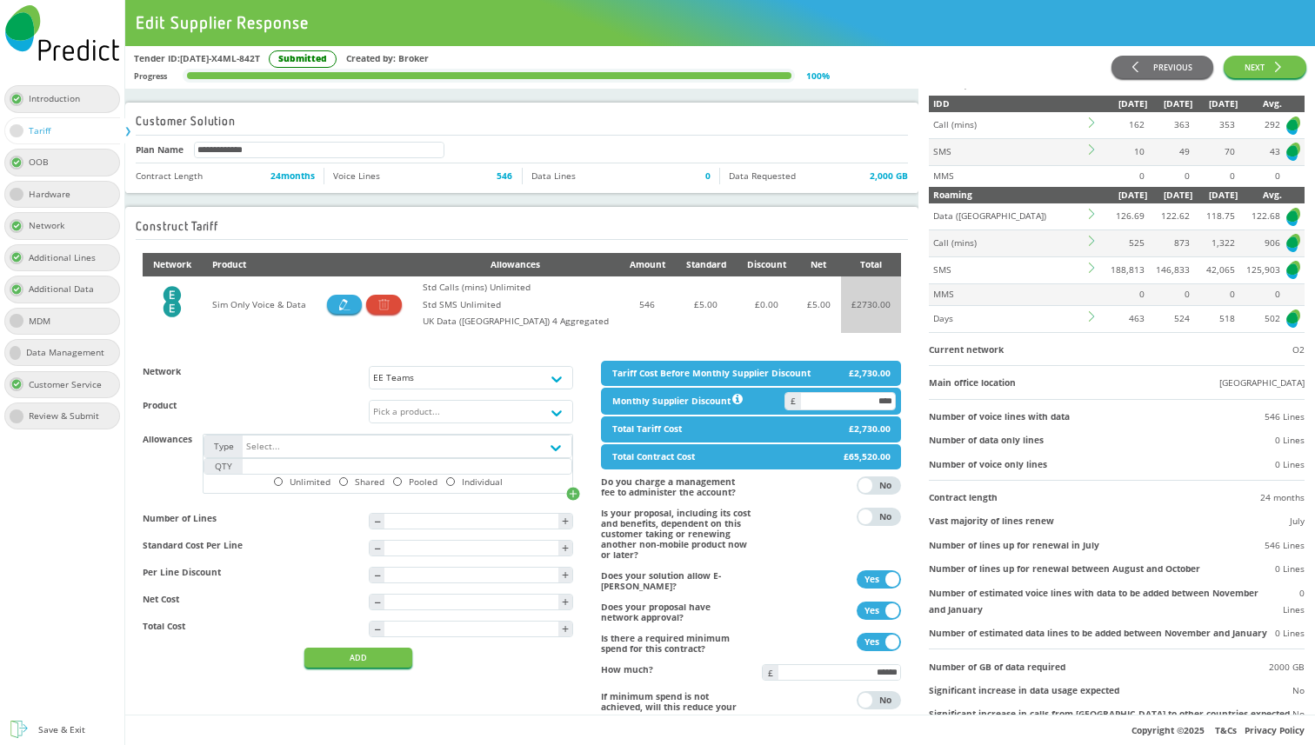
scroll to position [368, 0]
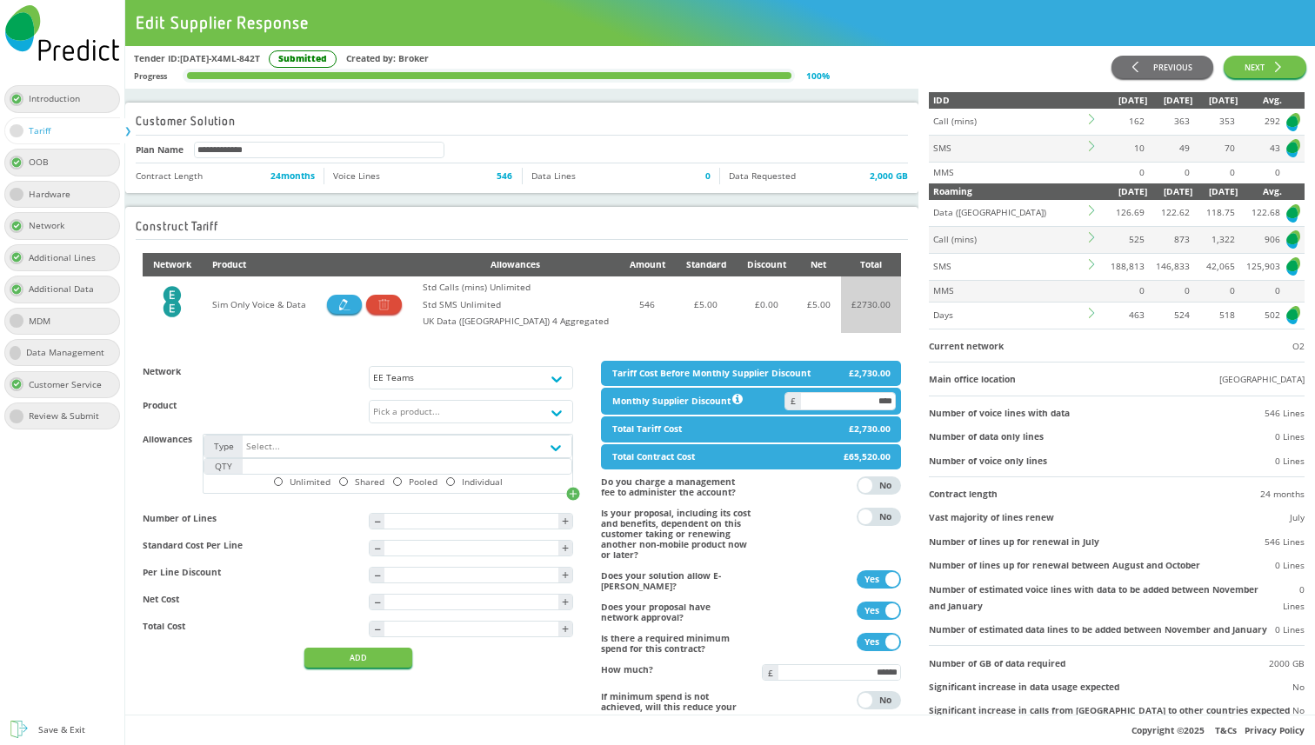
click at [1092, 235] on icon at bounding box center [1094, 237] width 10 height 10
